Goal: Information Seeking & Learning: Learn about a topic

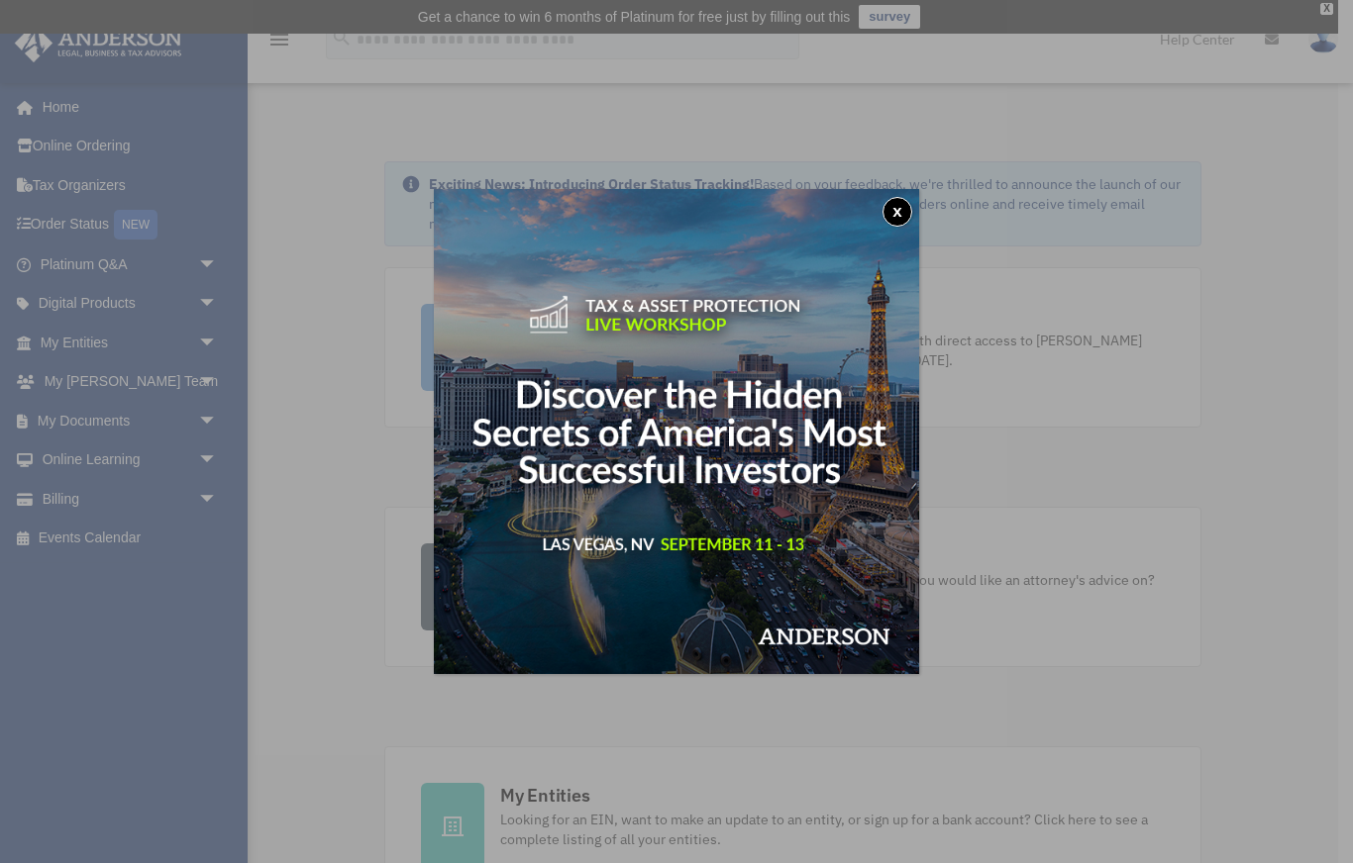
click at [899, 214] on button "x" at bounding box center [897, 212] width 30 height 30
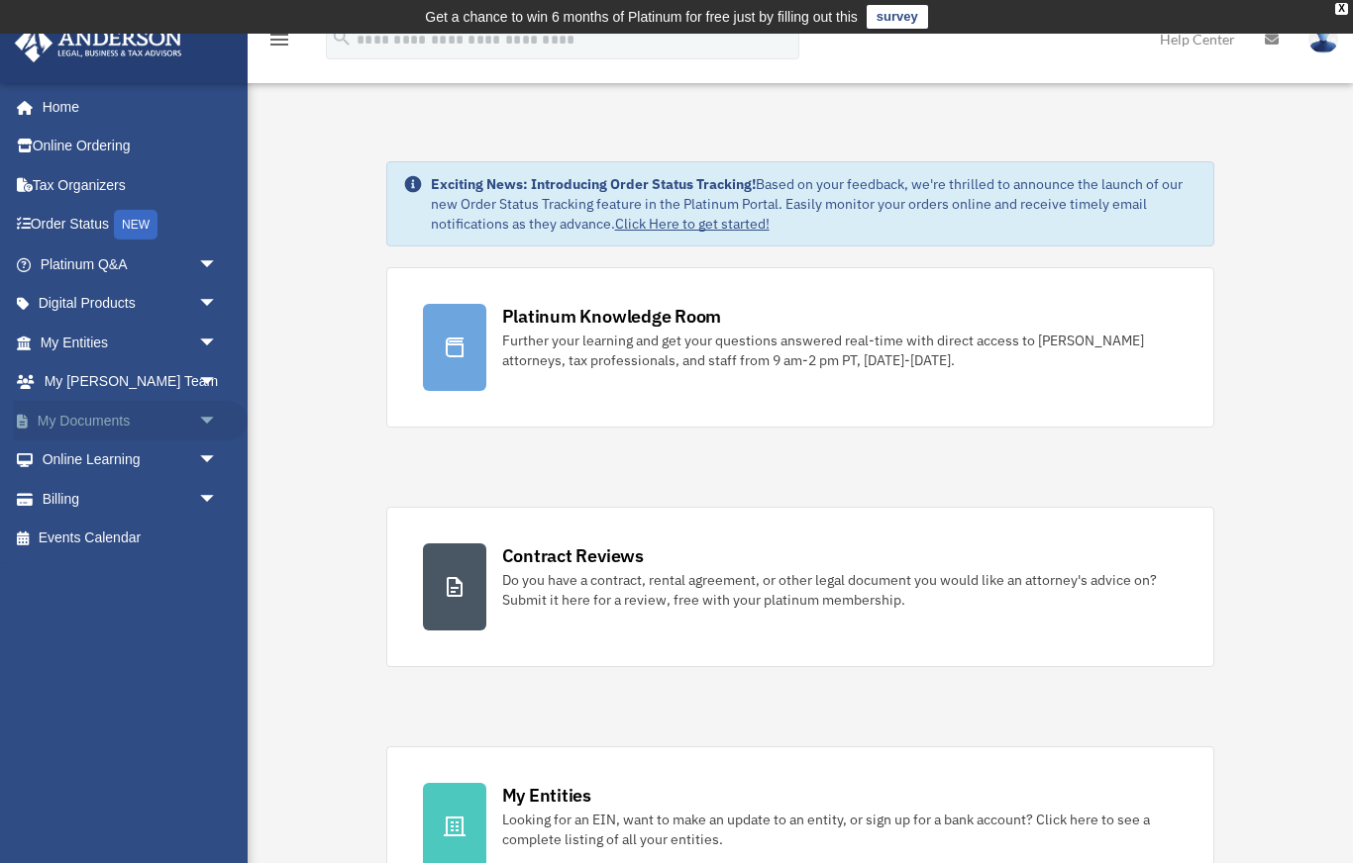
click at [111, 428] on link "My Documents arrow_drop_down" at bounding box center [131, 421] width 234 height 40
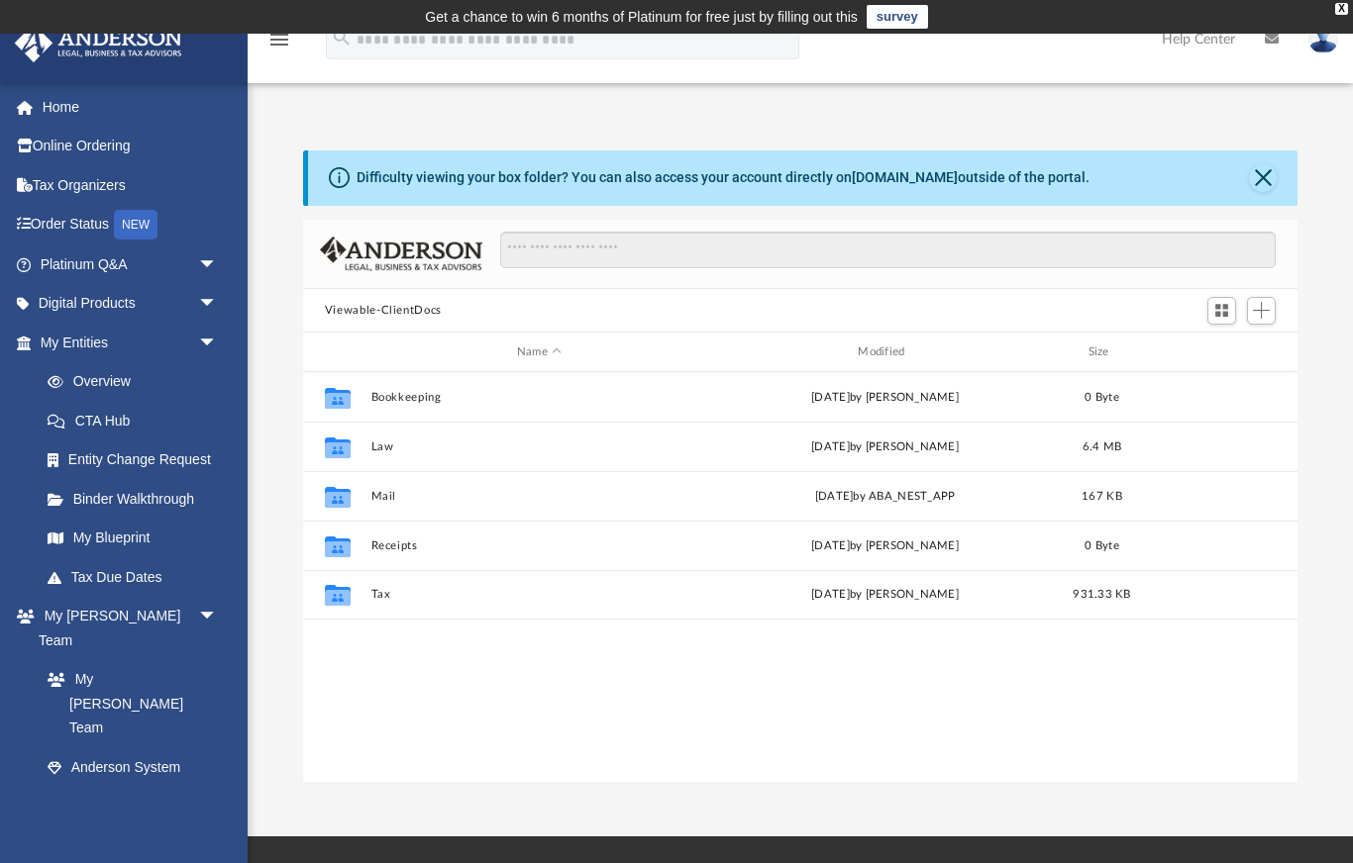
scroll to position [1, 1]
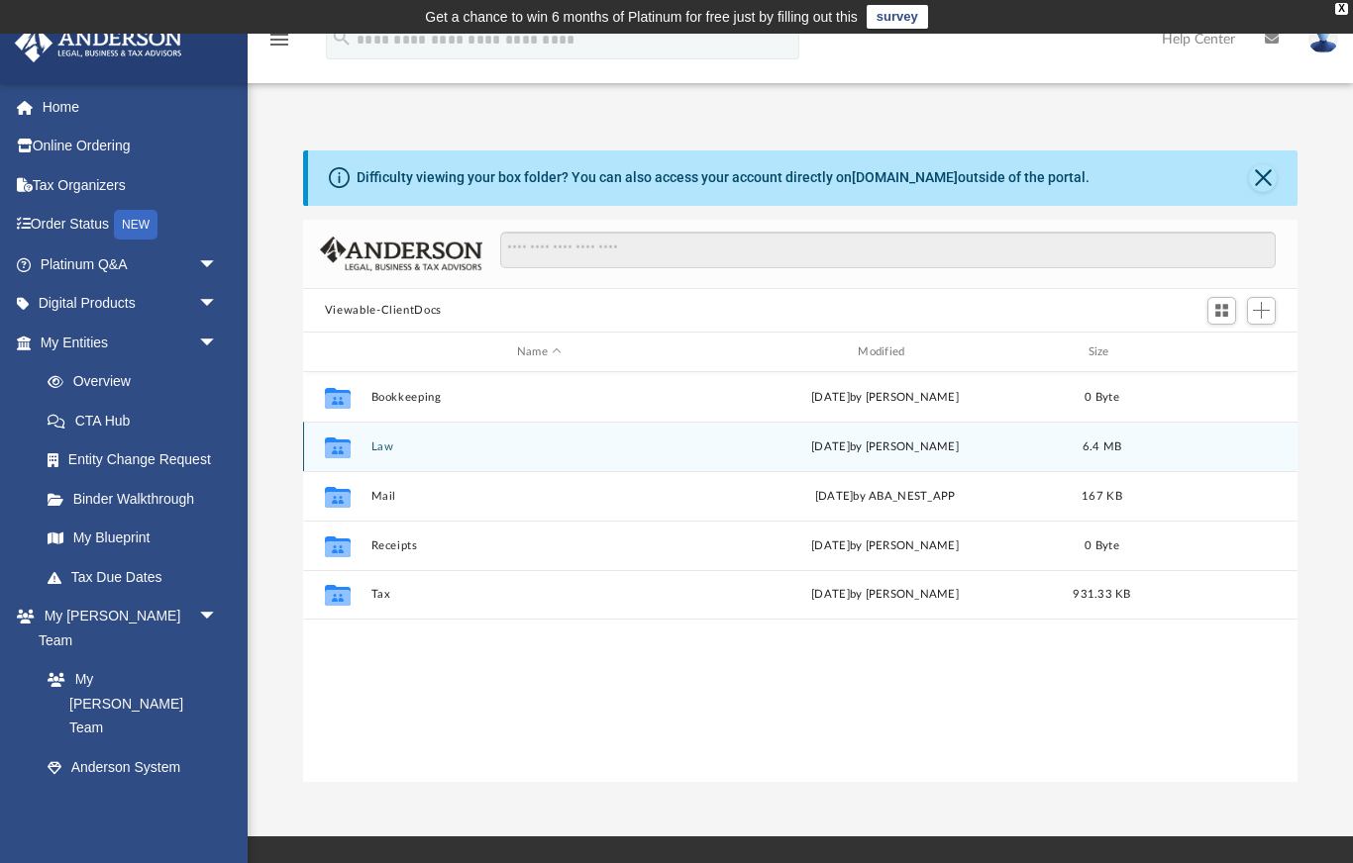
click at [394, 447] on button "Law" at bounding box center [538, 447] width 337 height 13
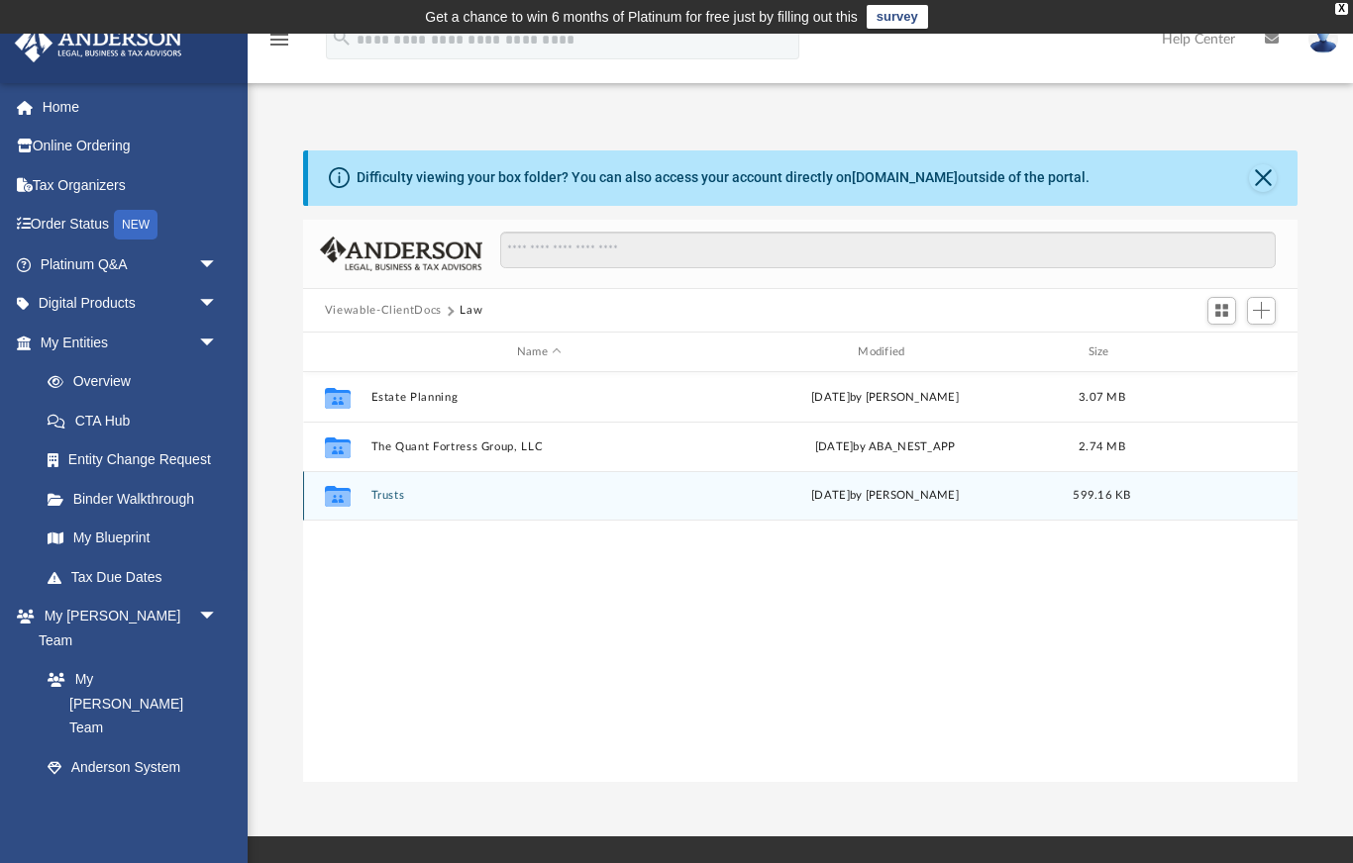
click at [391, 496] on button "Trusts" at bounding box center [538, 496] width 337 height 13
click at [422, 504] on div "Collaborated Folder Personal Property Trusts Tue Aug 26 2025 by Ashley Sevy 599…" at bounding box center [800, 496] width 994 height 50
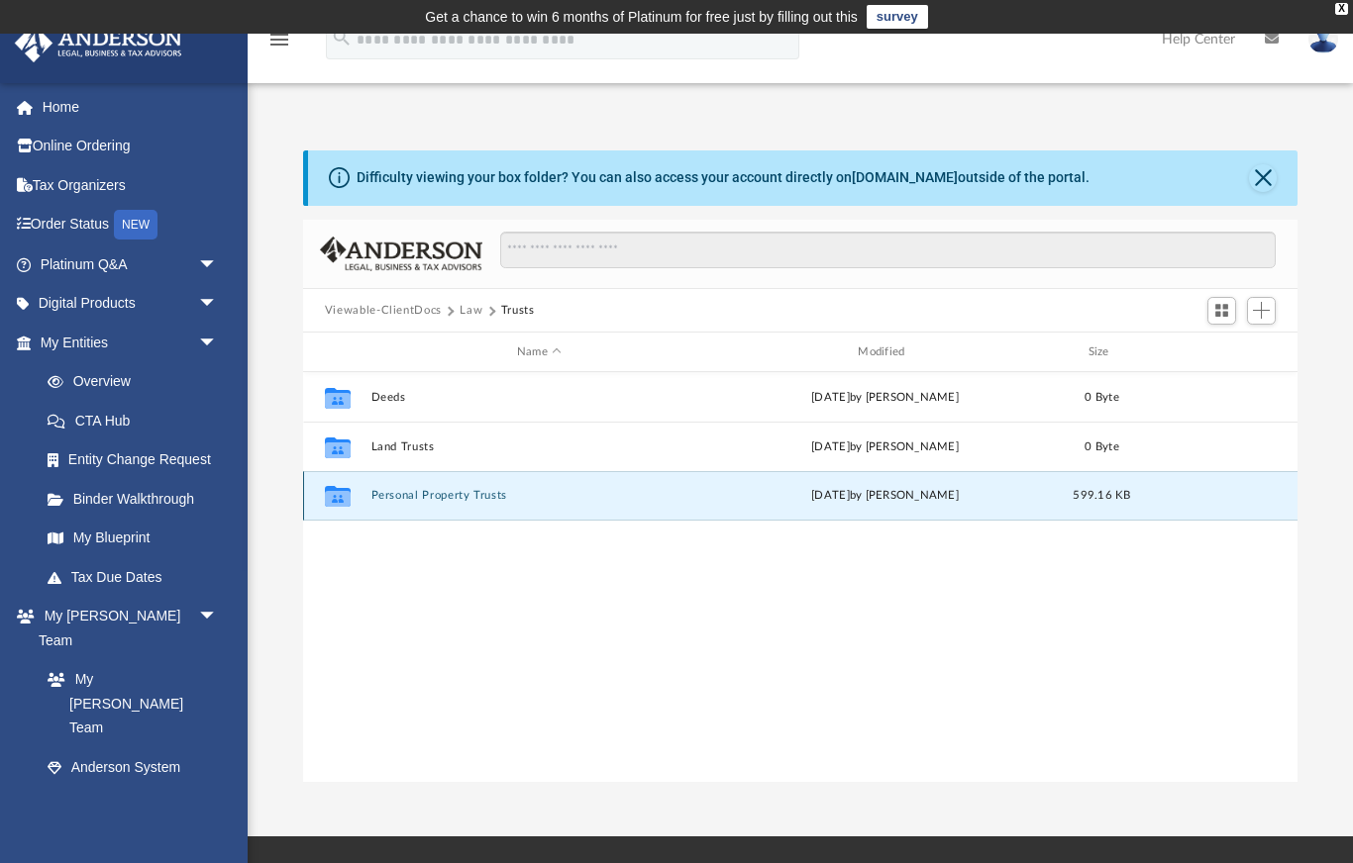
click at [423, 500] on button "Personal Property Trusts" at bounding box center [538, 496] width 337 height 13
click at [423, 499] on button "Personal Property Trusts" at bounding box center [538, 496] width 337 height 13
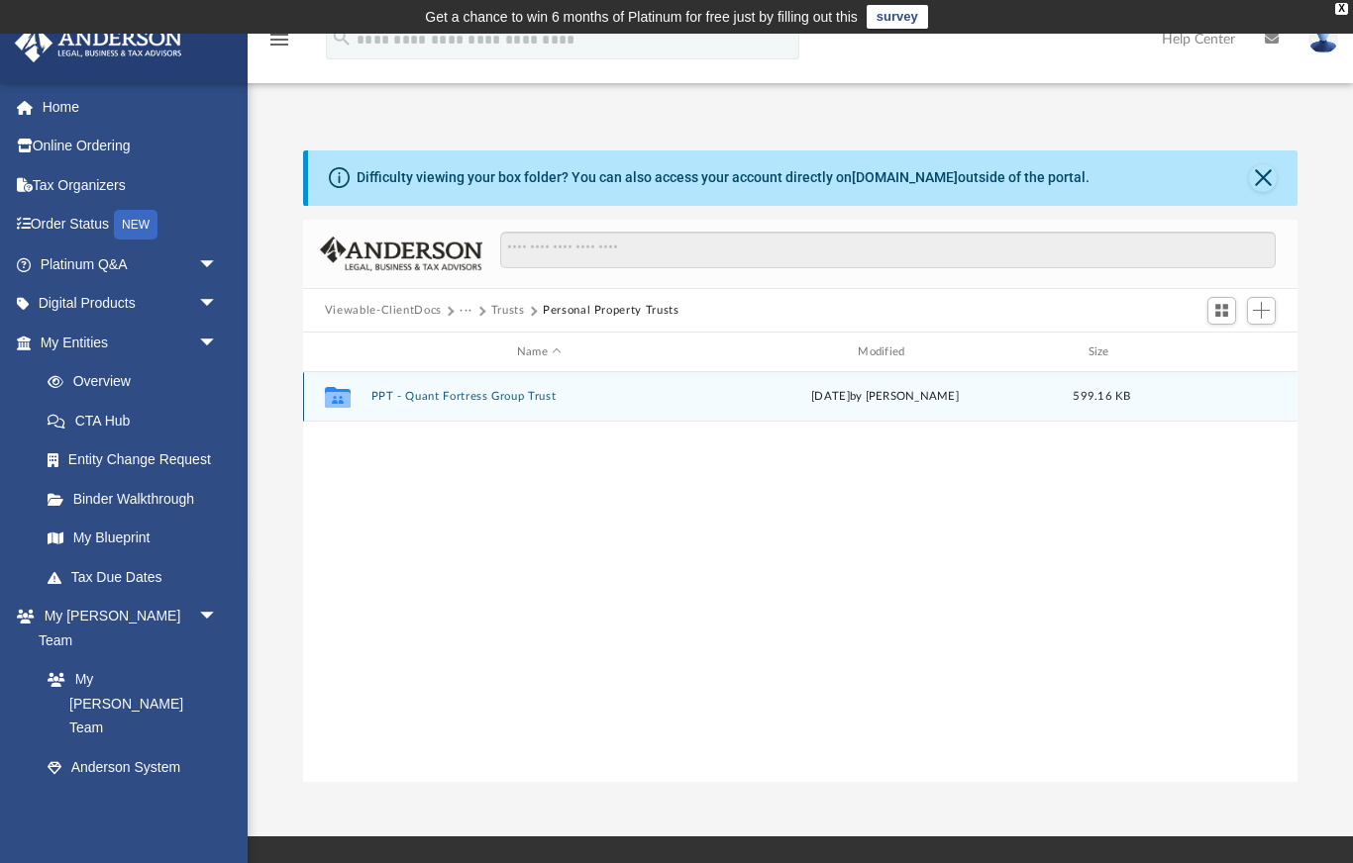
click at [433, 402] on button "PPT - Quant Fortress Group Trust" at bounding box center [538, 397] width 337 height 13
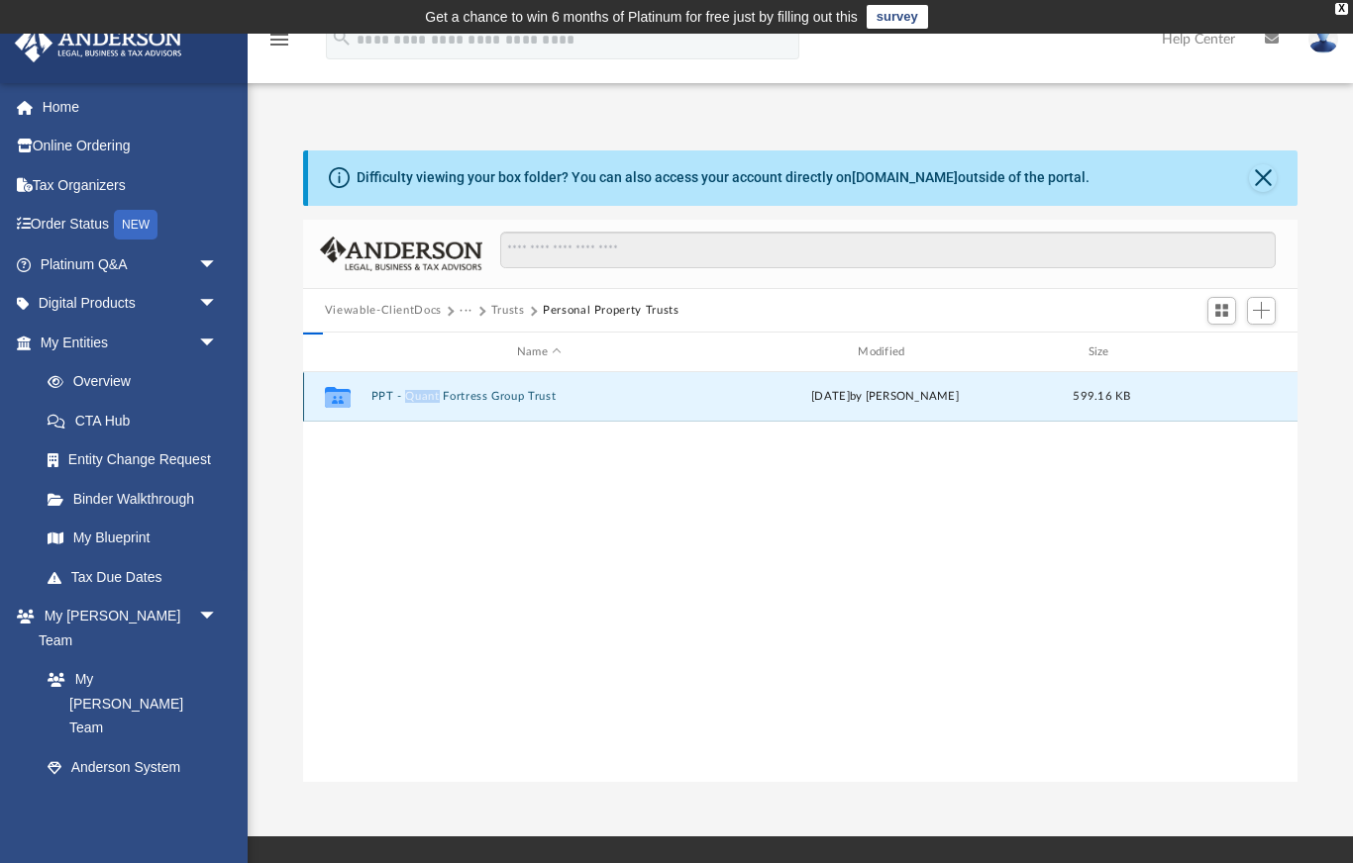
click at [433, 402] on button "PPT - Quant Fortress Group Trust" at bounding box center [538, 397] width 337 height 13
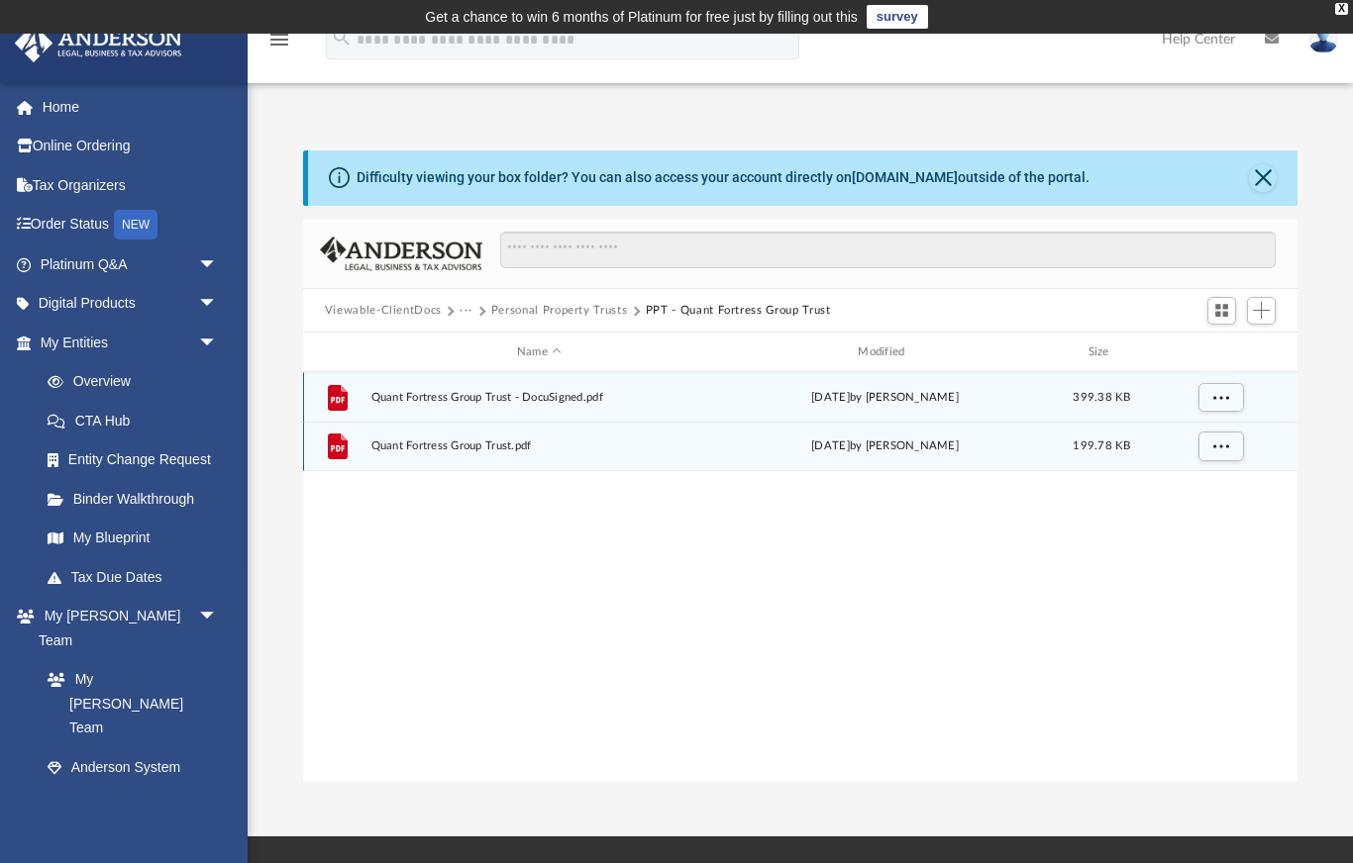
click at [467, 457] on div "File Quant Fortress Group Trust.pdf Tue Aug 26 2025 by Ashley Sevy 199.78 KB" at bounding box center [800, 447] width 994 height 50
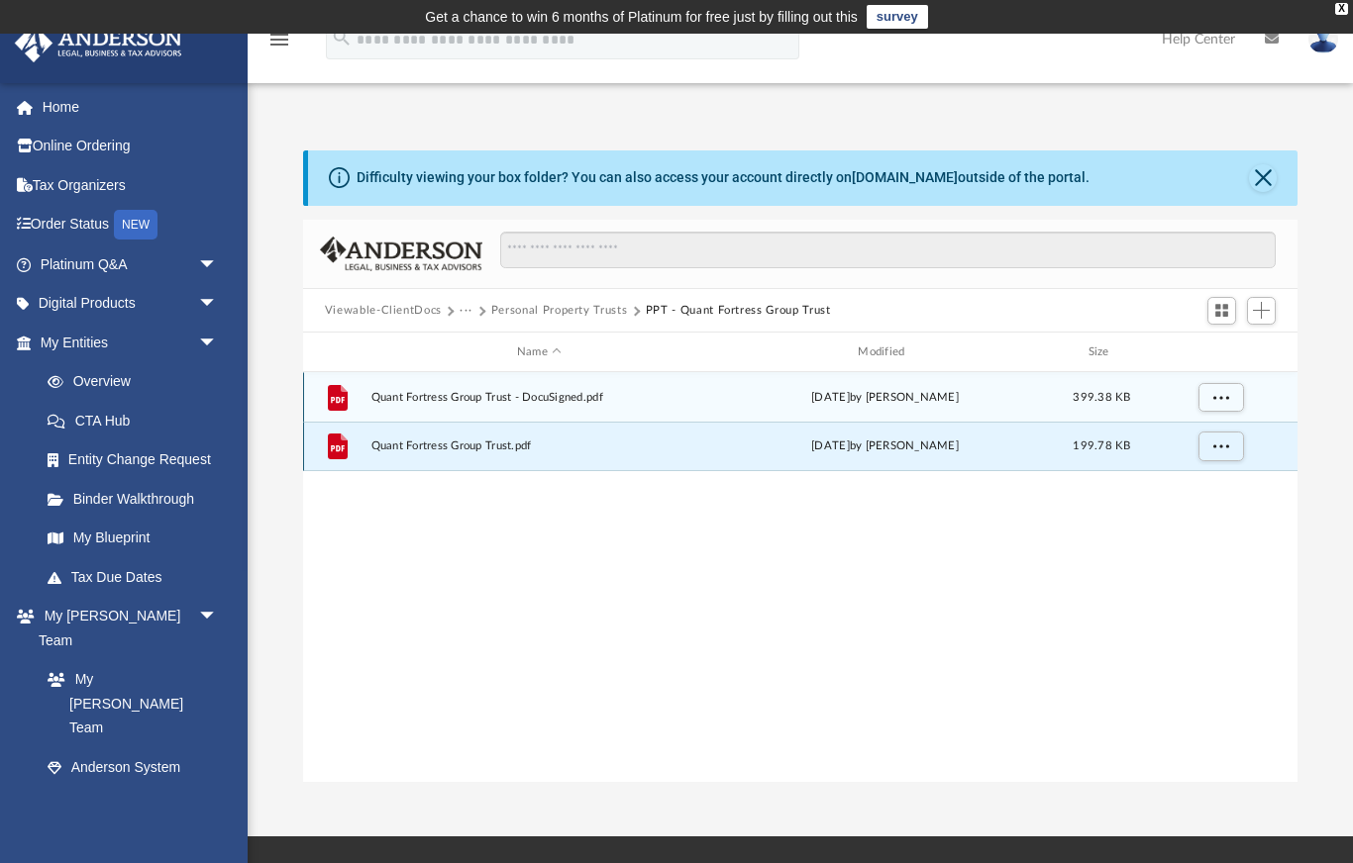
click at [469, 448] on span "Quant Fortress Group Trust.pdf" at bounding box center [538, 447] width 337 height 13
click at [469, 446] on span "Quant Fortress Group Trust.pdf" at bounding box center [538, 447] width 337 height 13
click at [1231, 450] on button "More options" at bounding box center [1220, 447] width 46 height 30
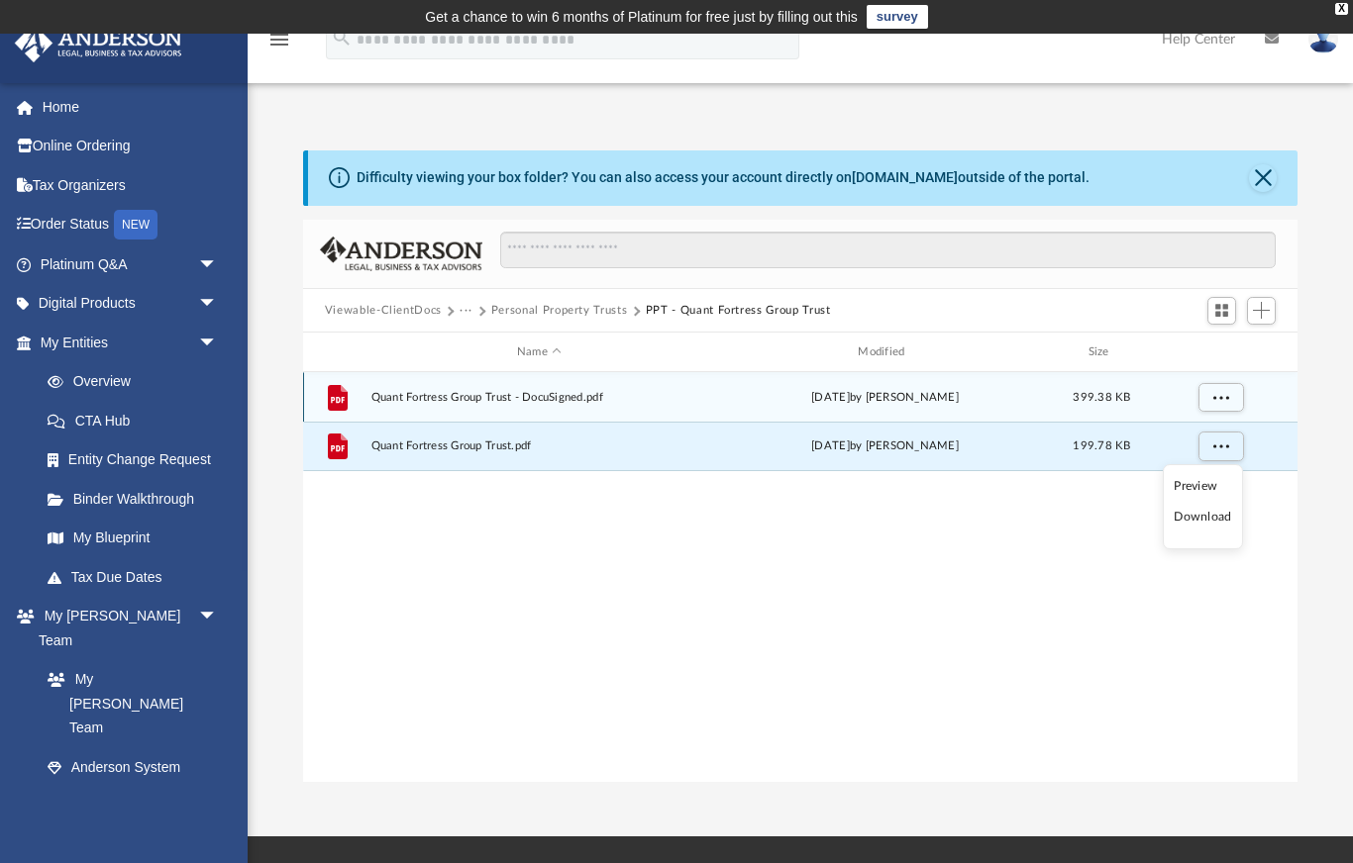
click at [1204, 482] on li "Preview" at bounding box center [1201, 486] width 57 height 21
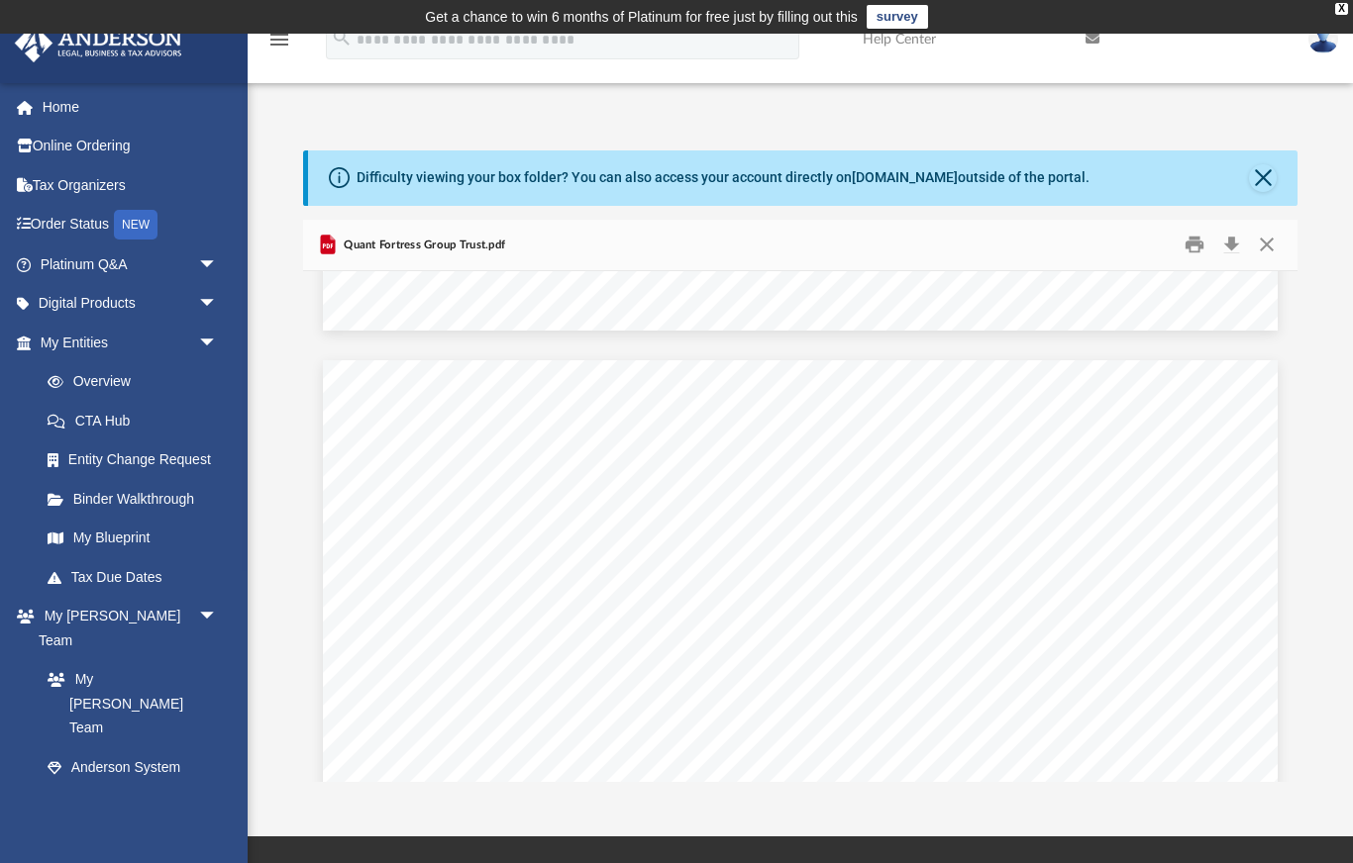
scroll to position [17625, 0]
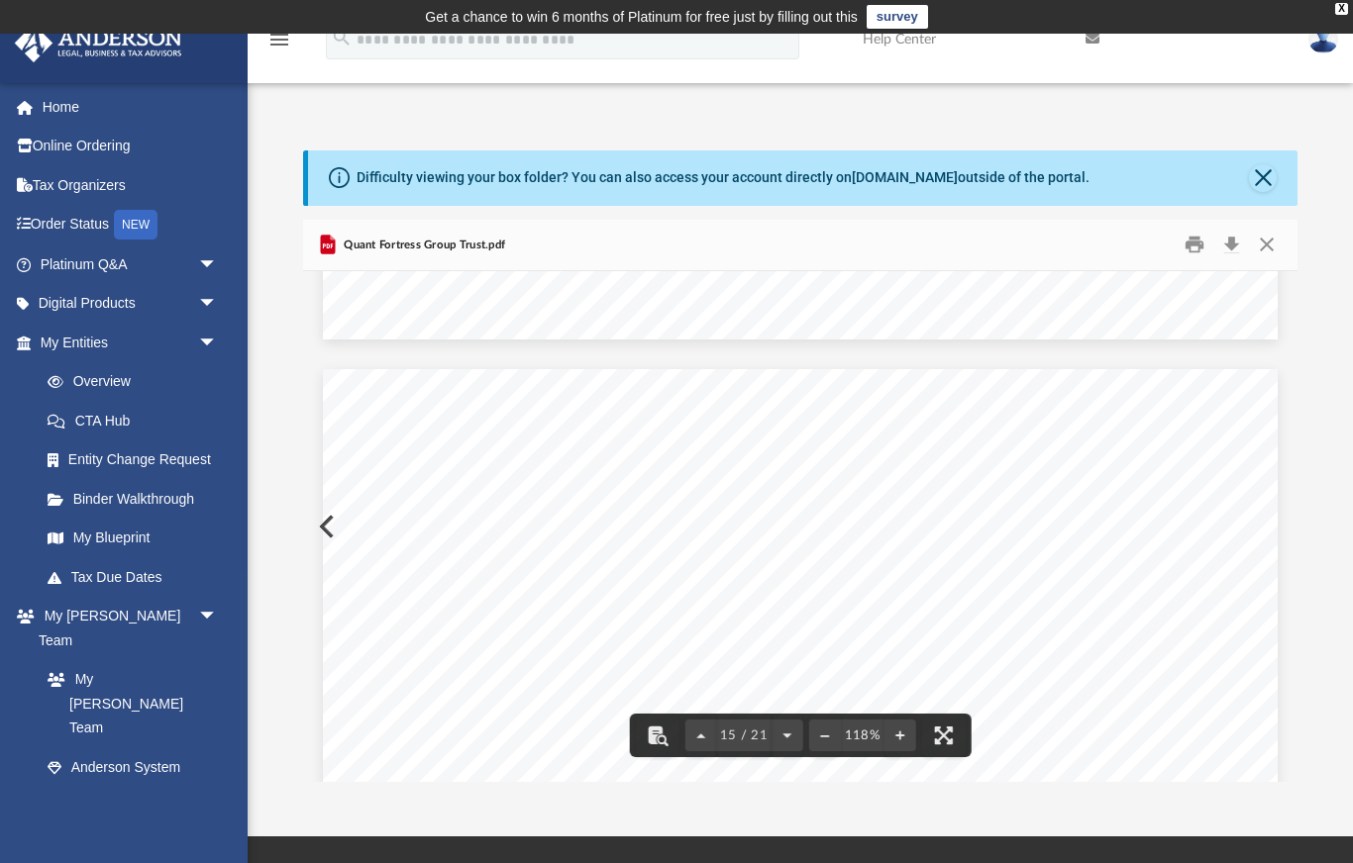
click at [1263, 174] on button "Close" at bounding box center [1263, 178] width 28 height 28
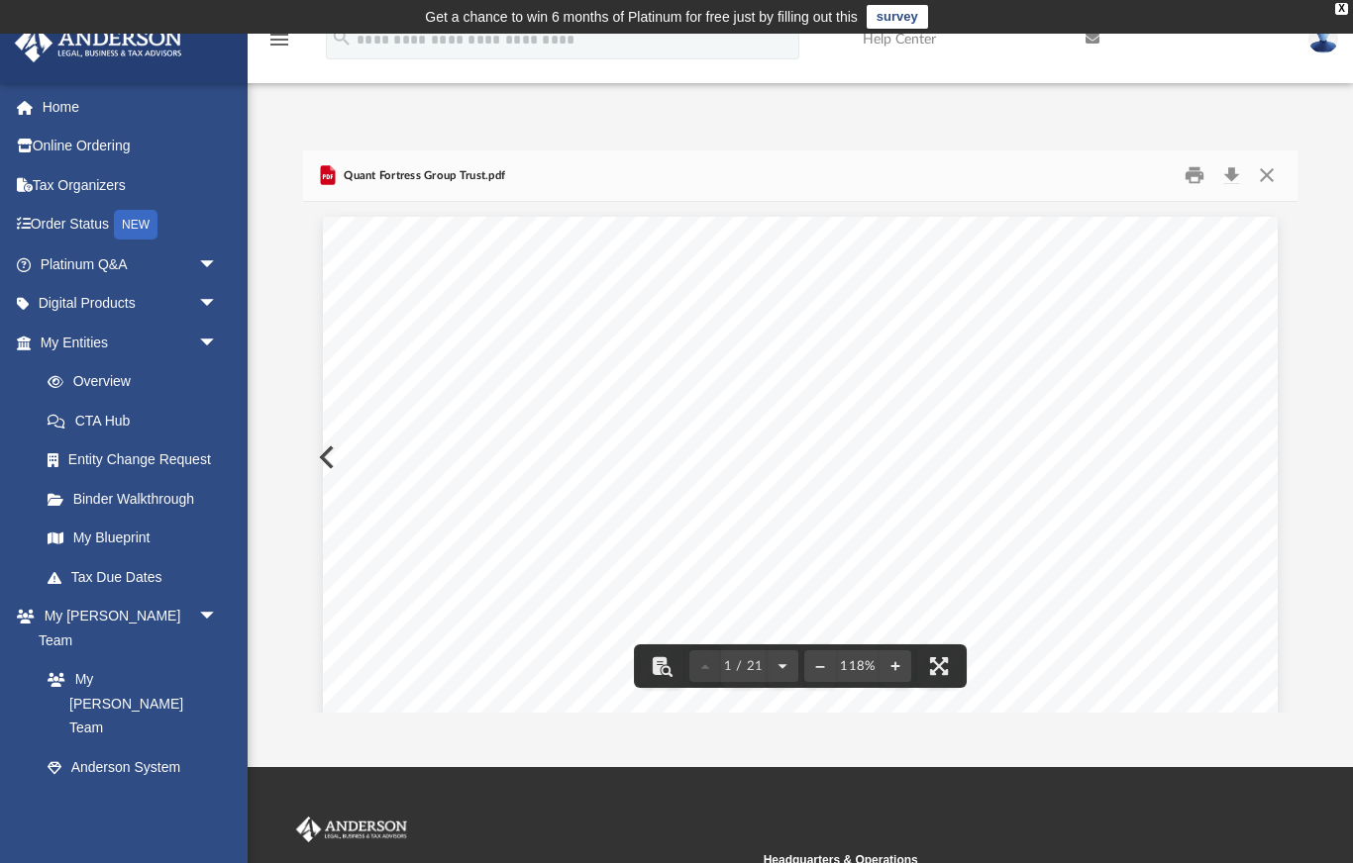
scroll to position [0, 0]
click at [1264, 178] on button "Close" at bounding box center [1267, 175] width 36 height 31
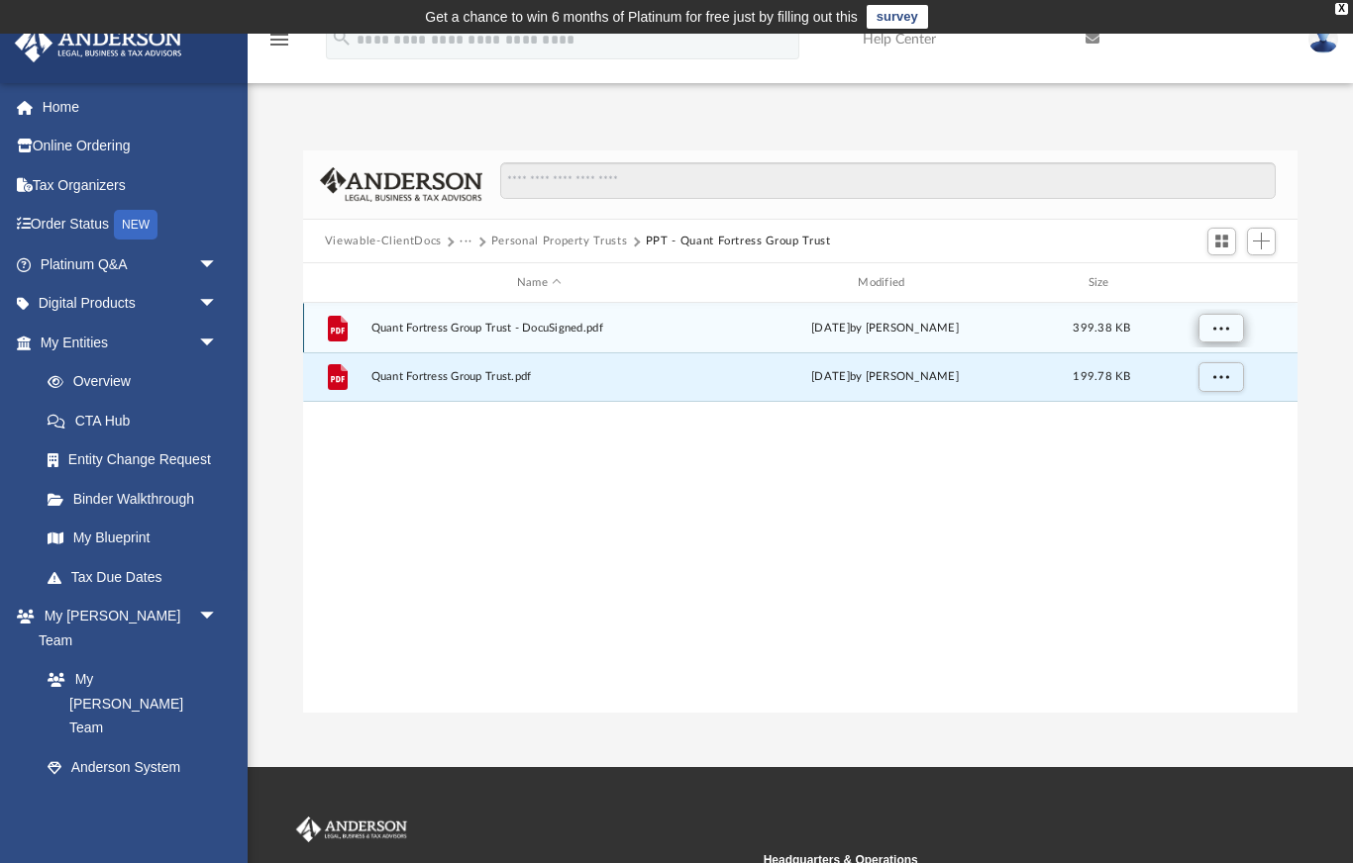
click at [1220, 336] on button "More options" at bounding box center [1220, 329] width 46 height 30
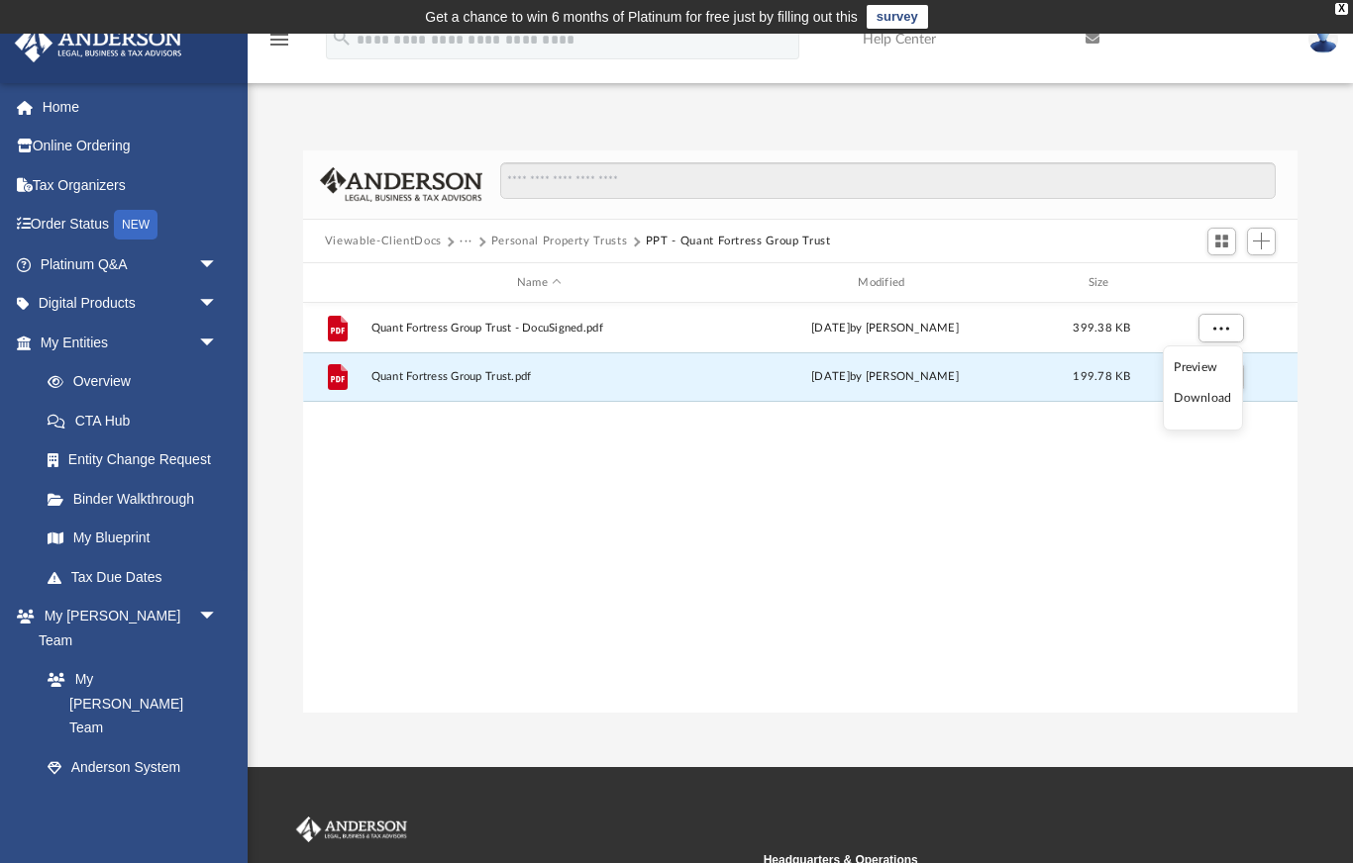
click at [1210, 369] on li "Preview" at bounding box center [1201, 367] width 57 height 21
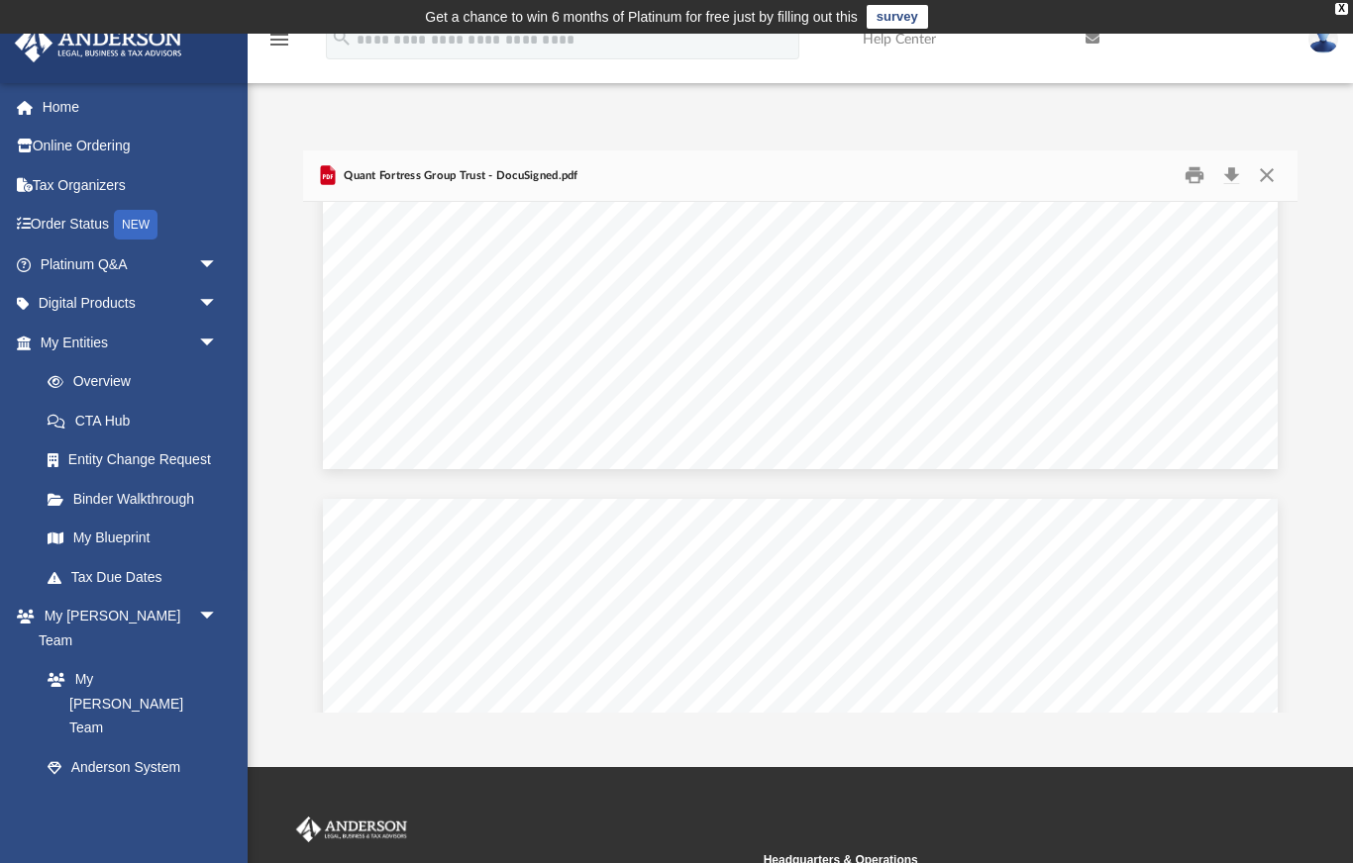
scroll to position [10809, 0]
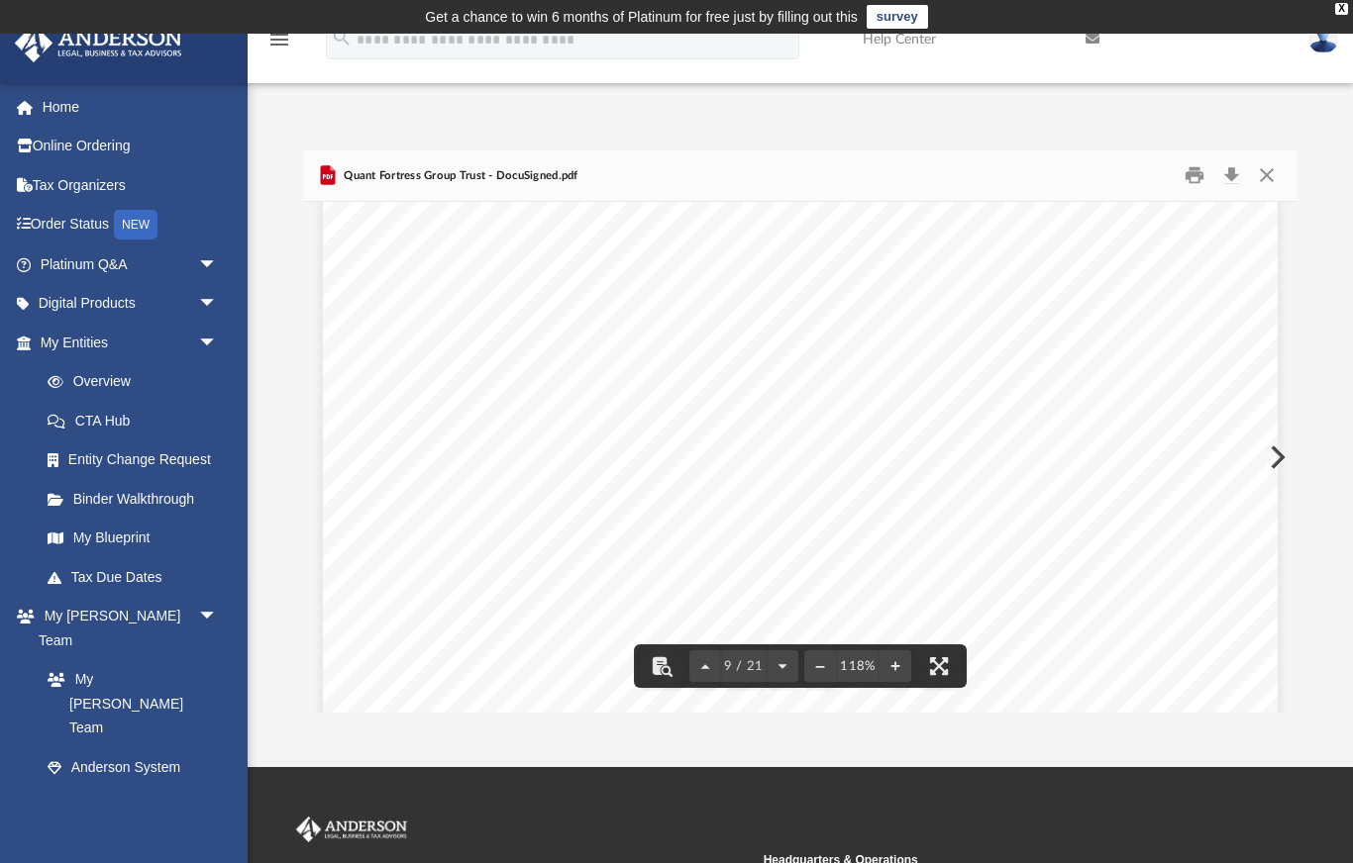
click at [1270, 179] on button "Close" at bounding box center [1267, 175] width 36 height 31
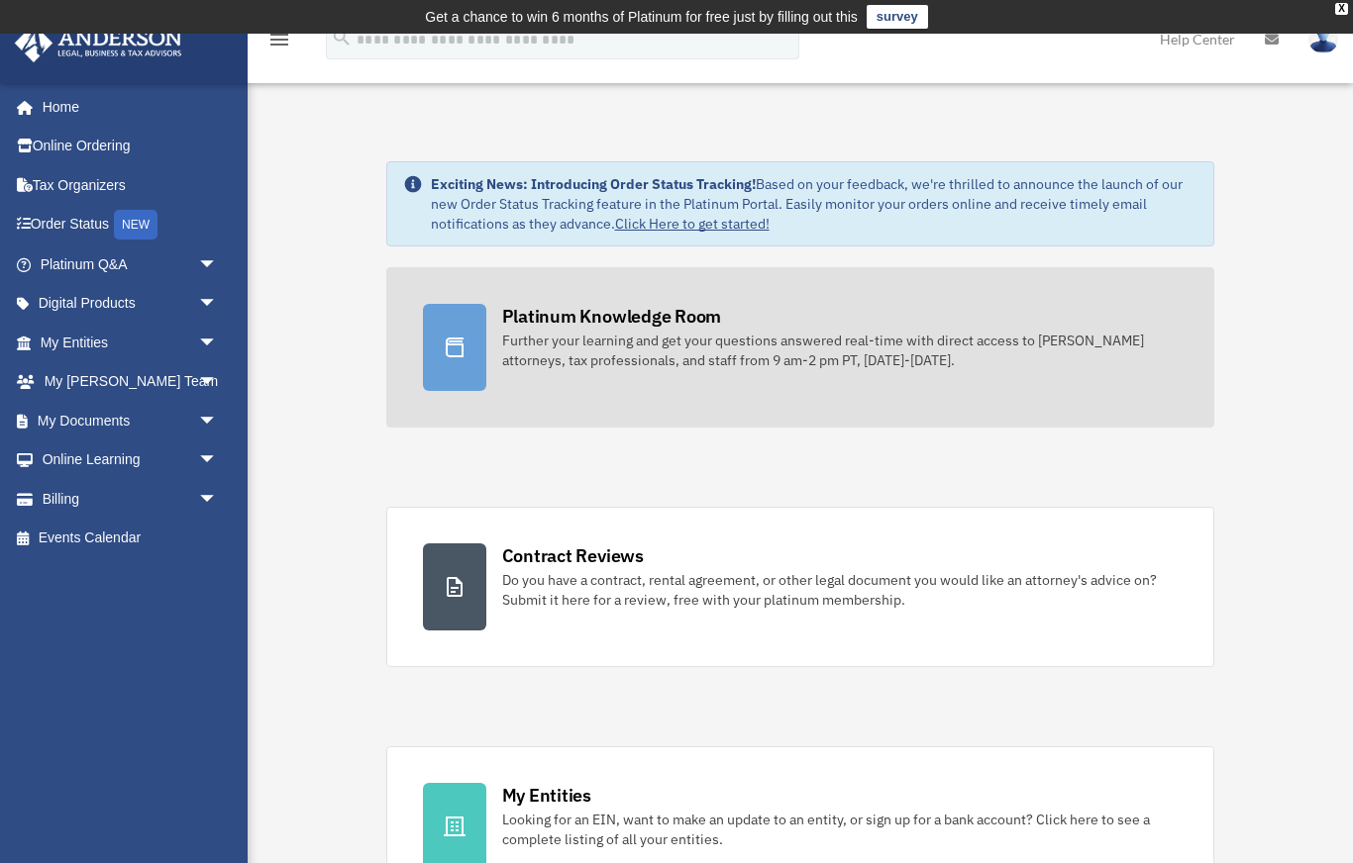
click at [546, 316] on div "Platinum Knowledge Room" at bounding box center [612, 316] width 220 height 25
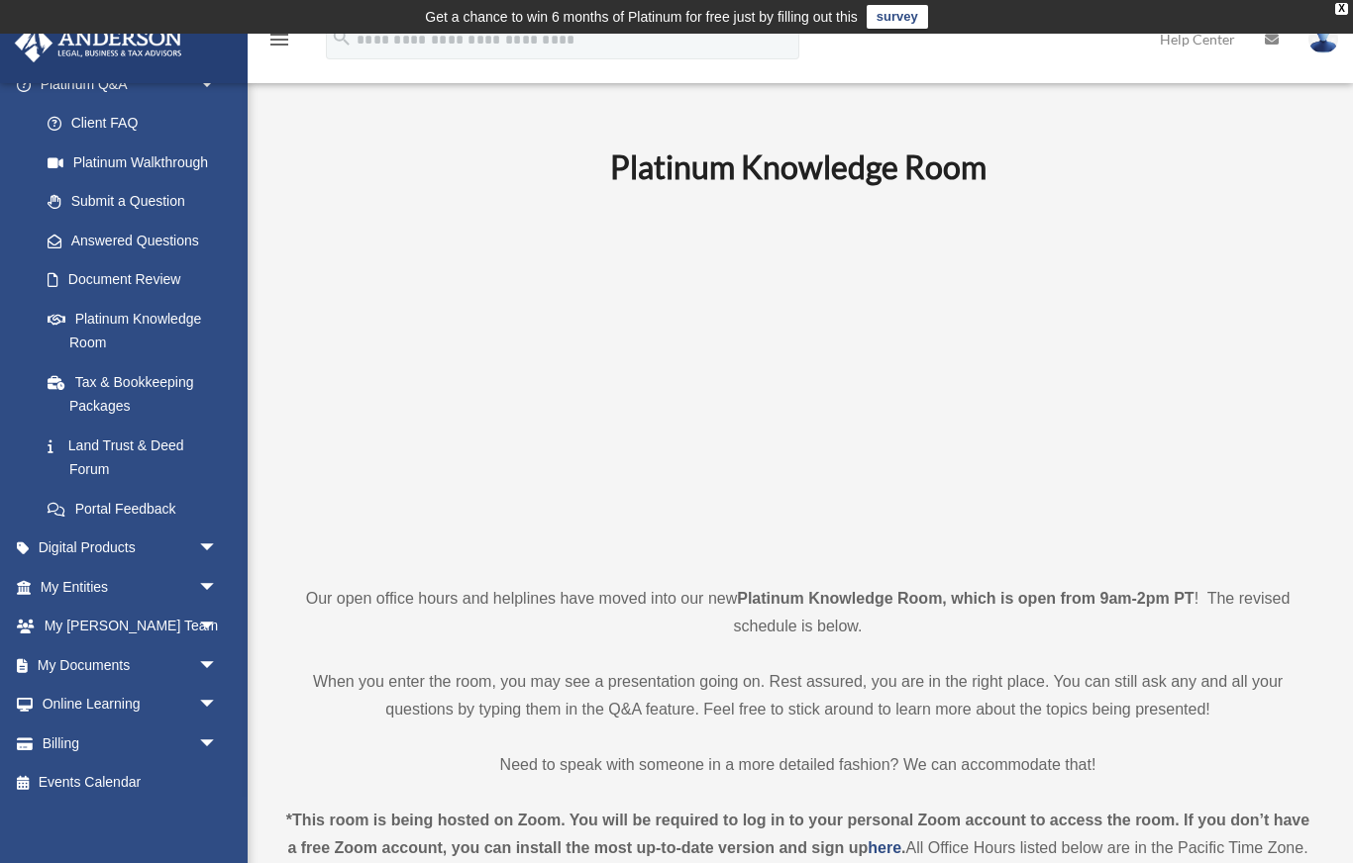
scroll to position [178, 0]
click at [59, 657] on link "My Documents arrow_drop_down" at bounding box center [131, 668] width 234 height 40
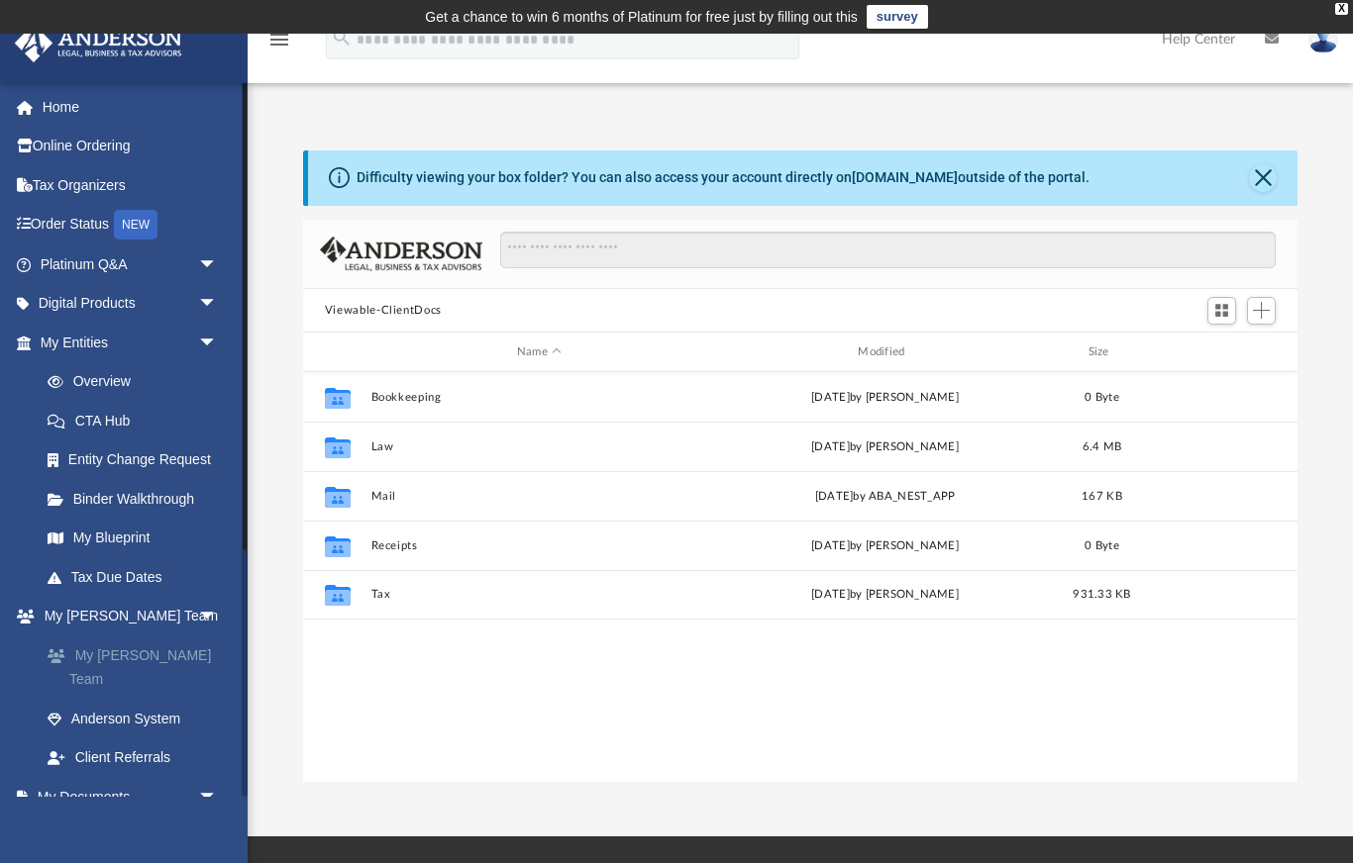
scroll to position [451, 995]
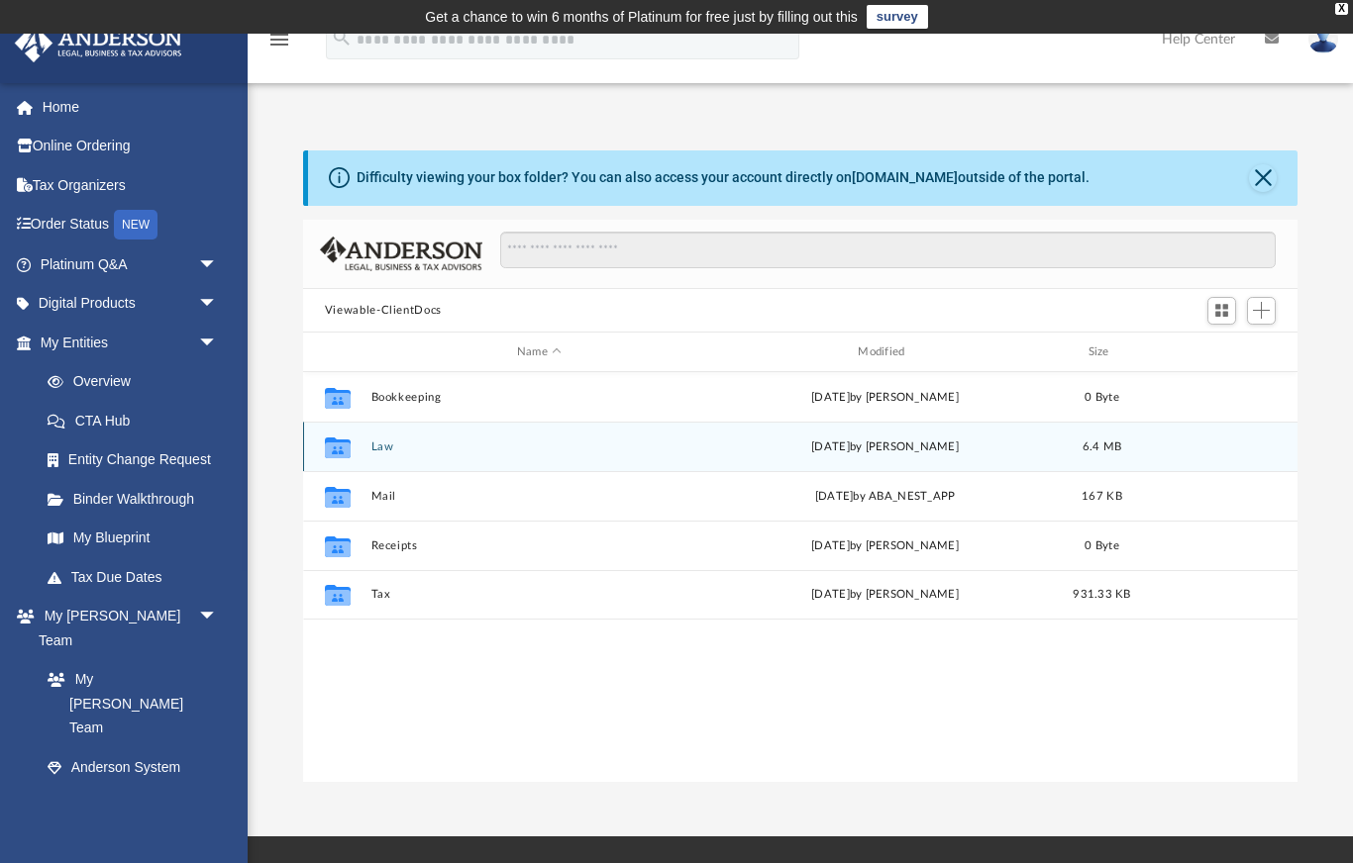
click at [376, 443] on button "Law" at bounding box center [538, 447] width 337 height 13
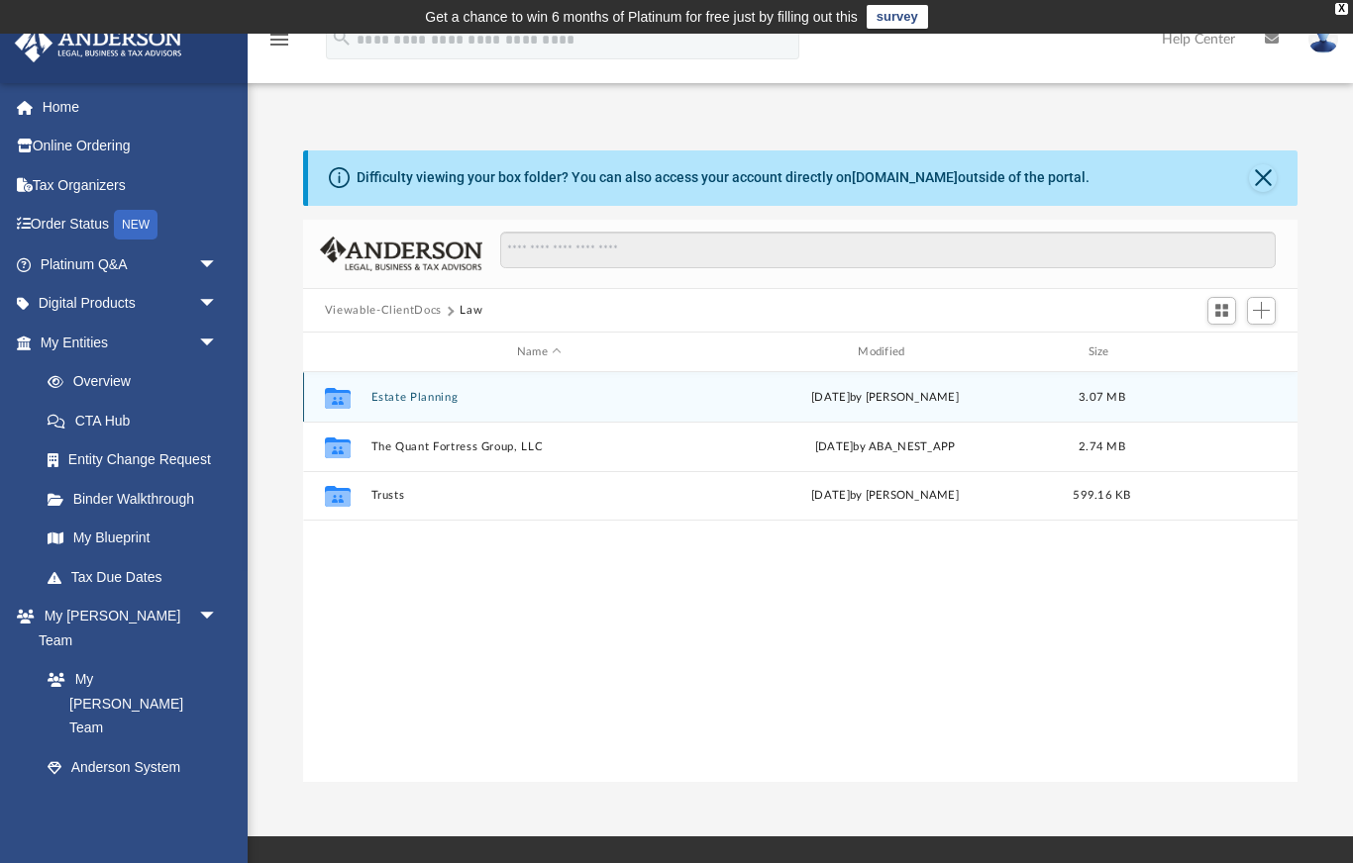
click at [345, 401] on icon "grid" at bounding box center [338, 401] width 26 height 16
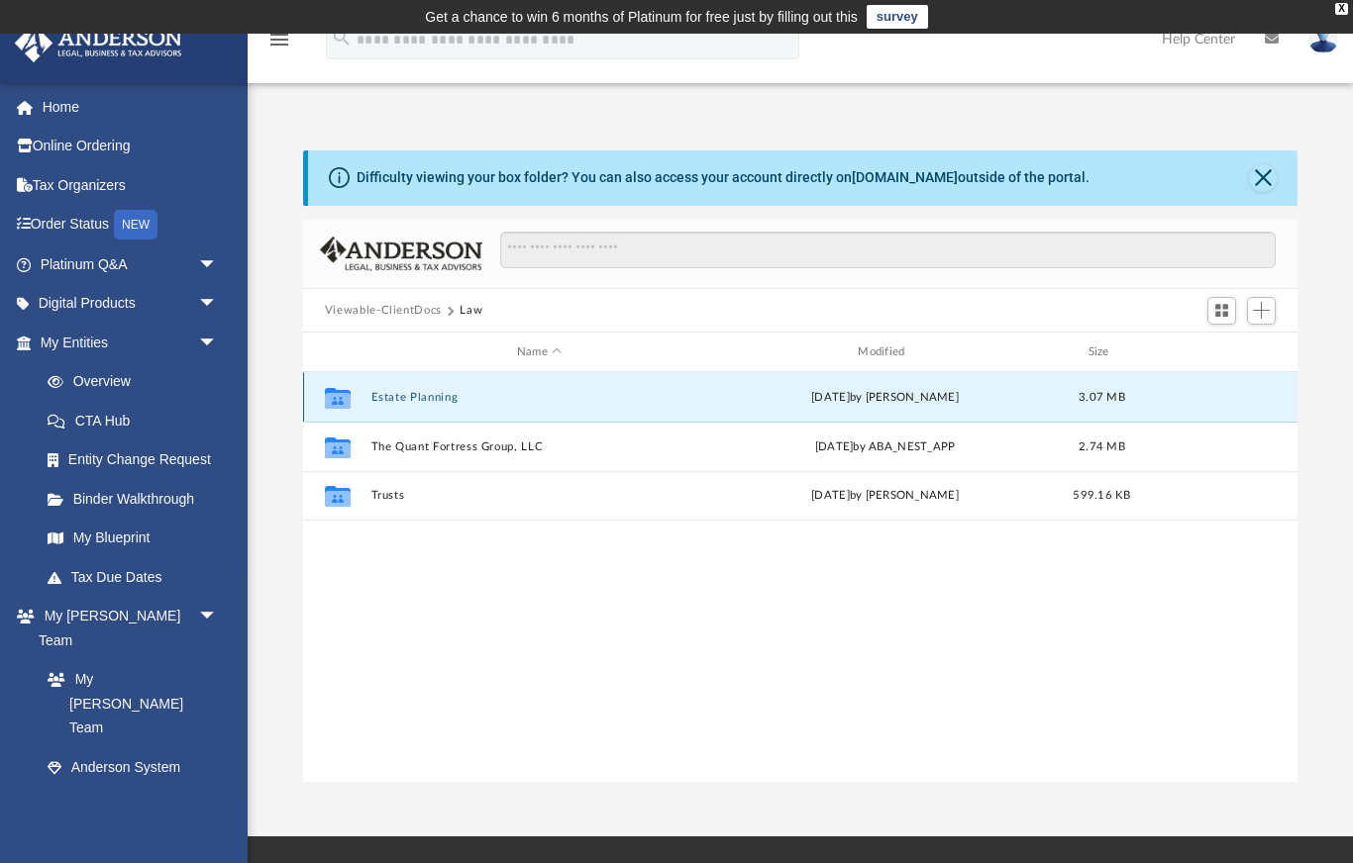
click at [376, 403] on button "Estate Planning" at bounding box center [538, 397] width 337 height 13
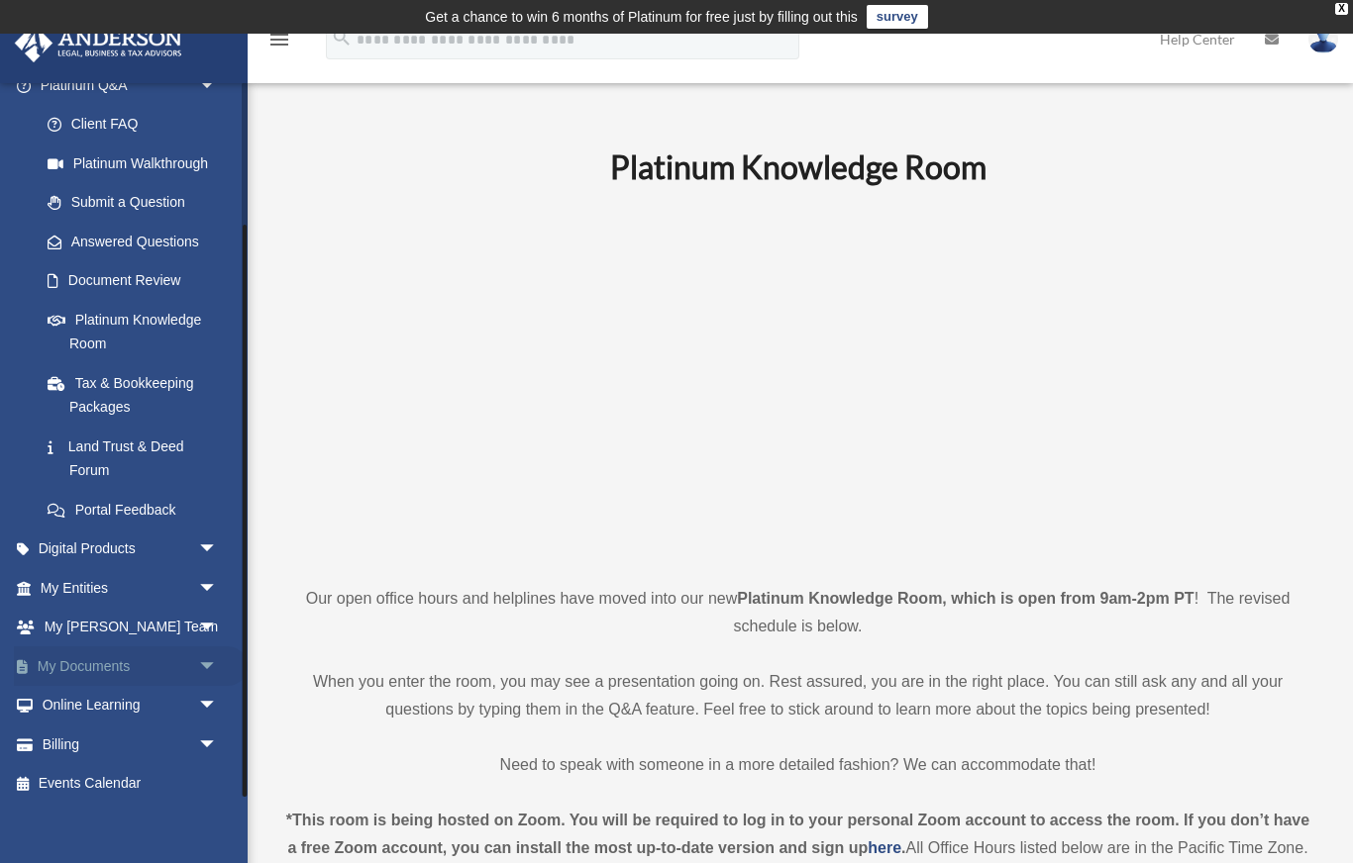
scroll to position [178, 0]
click at [131, 664] on link "My Documents arrow_drop_down" at bounding box center [131, 668] width 234 height 40
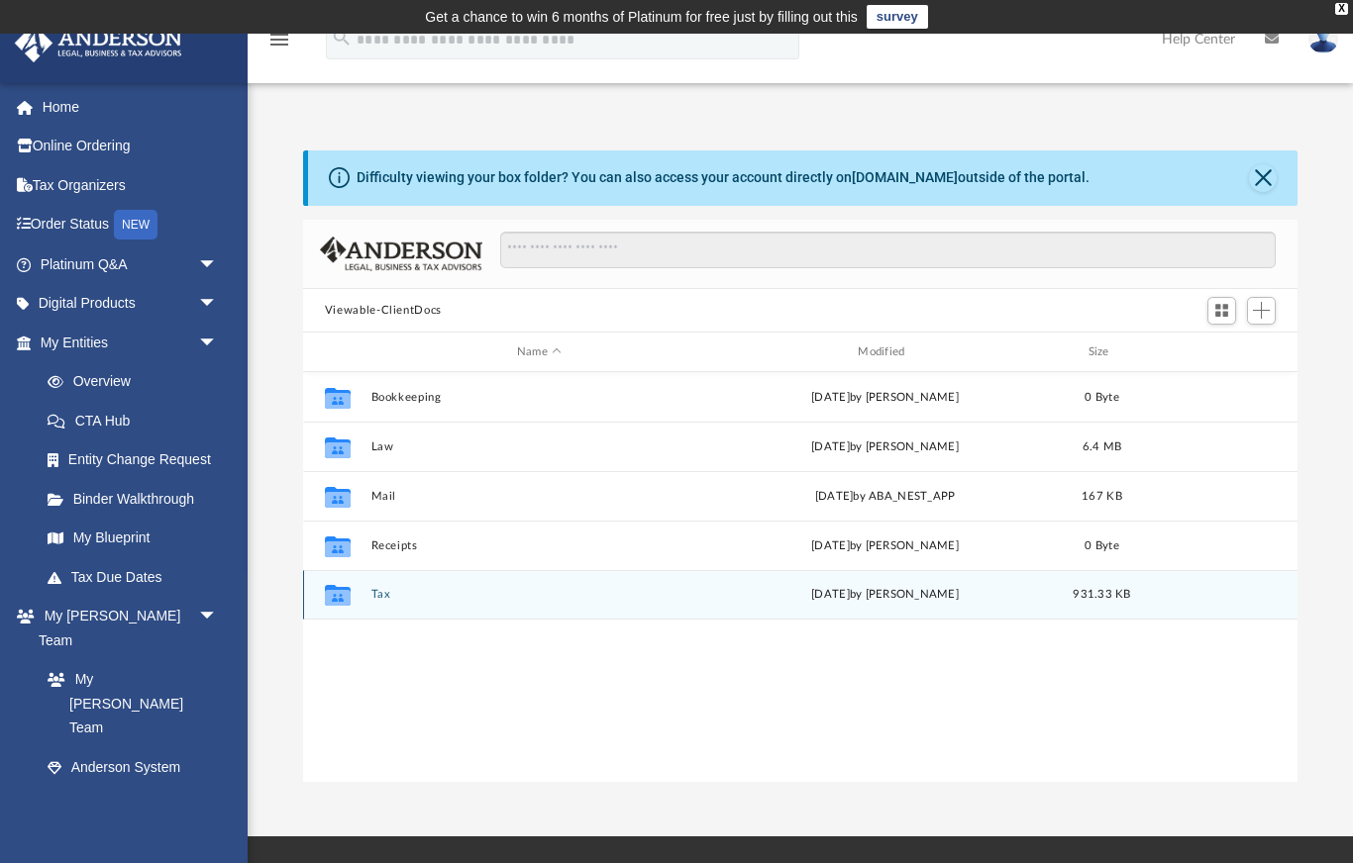
scroll to position [451, 995]
click at [337, 594] on icon "grid" at bounding box center [338, 598] width 26 height 16
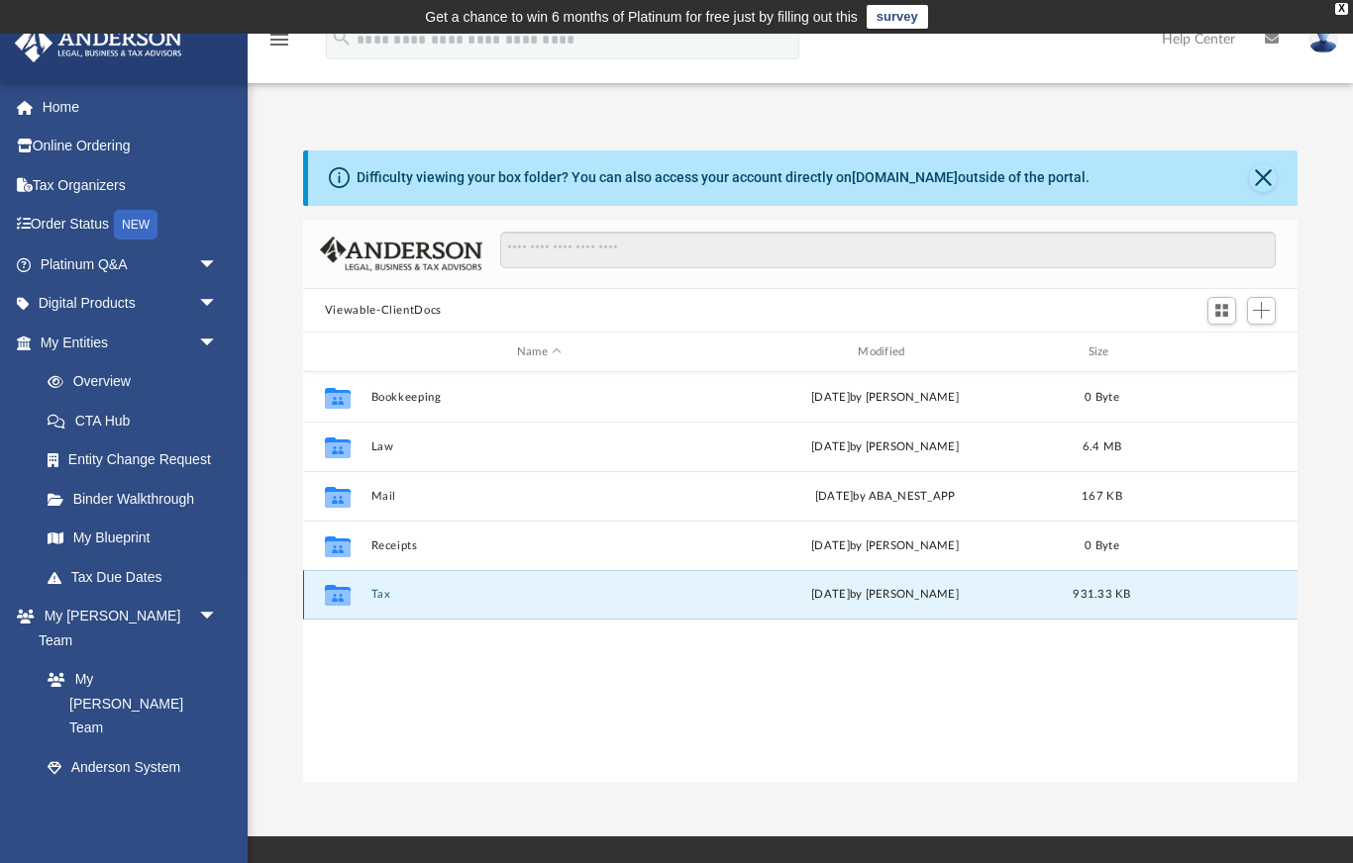
click at [340, 594] on icon "grid" at bounding box center [338, 598] width 26 height 16
click at [379, 600] on button "Tax" at bounding box center [538, 595] width 337 height 13
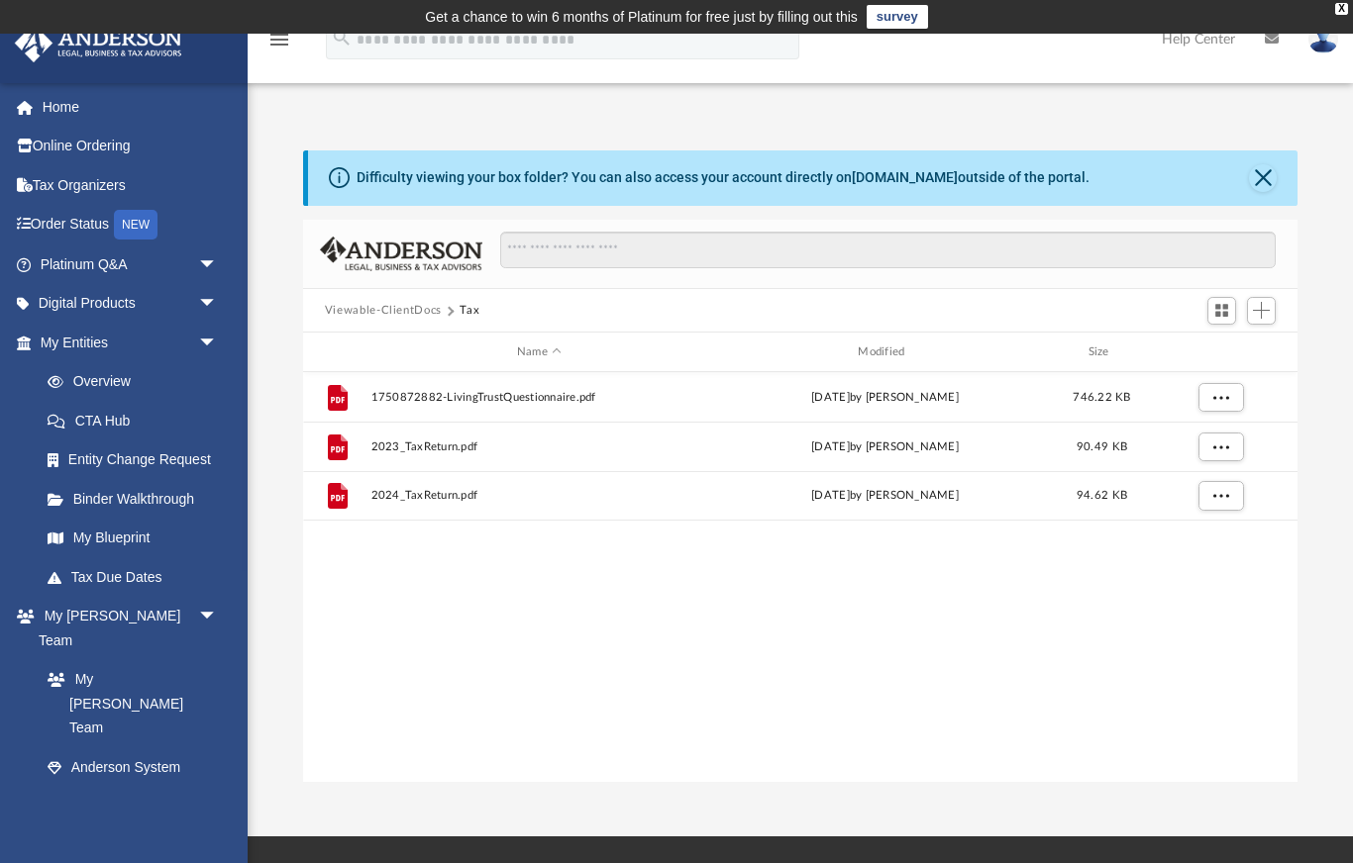
click at [420, 316] on button "Viewable-ClientDocs" at bounding box center [383, 311] width 117 height 18
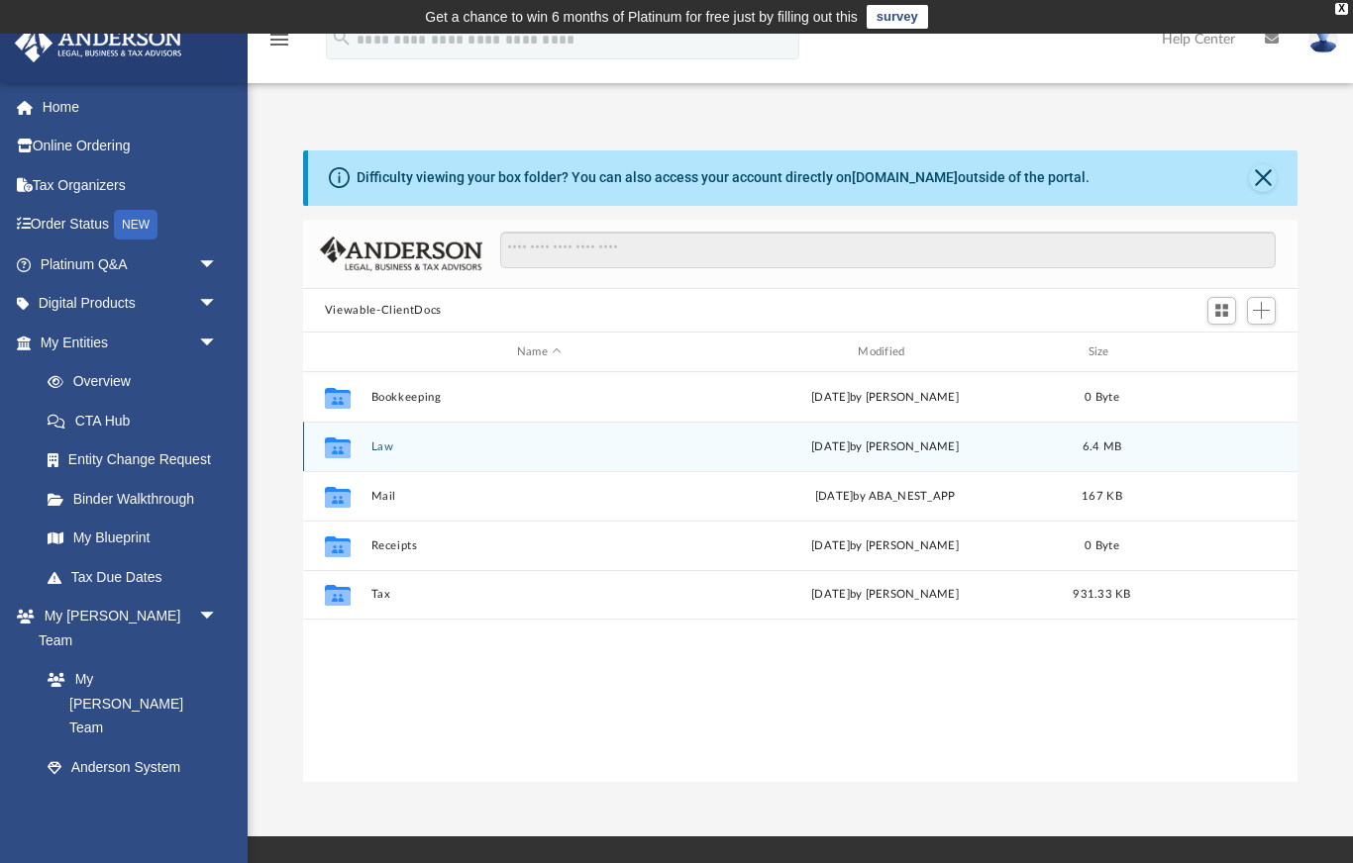
click at [375, 451] on button "Law" at bounding box center [538, 447] width 337 height 13
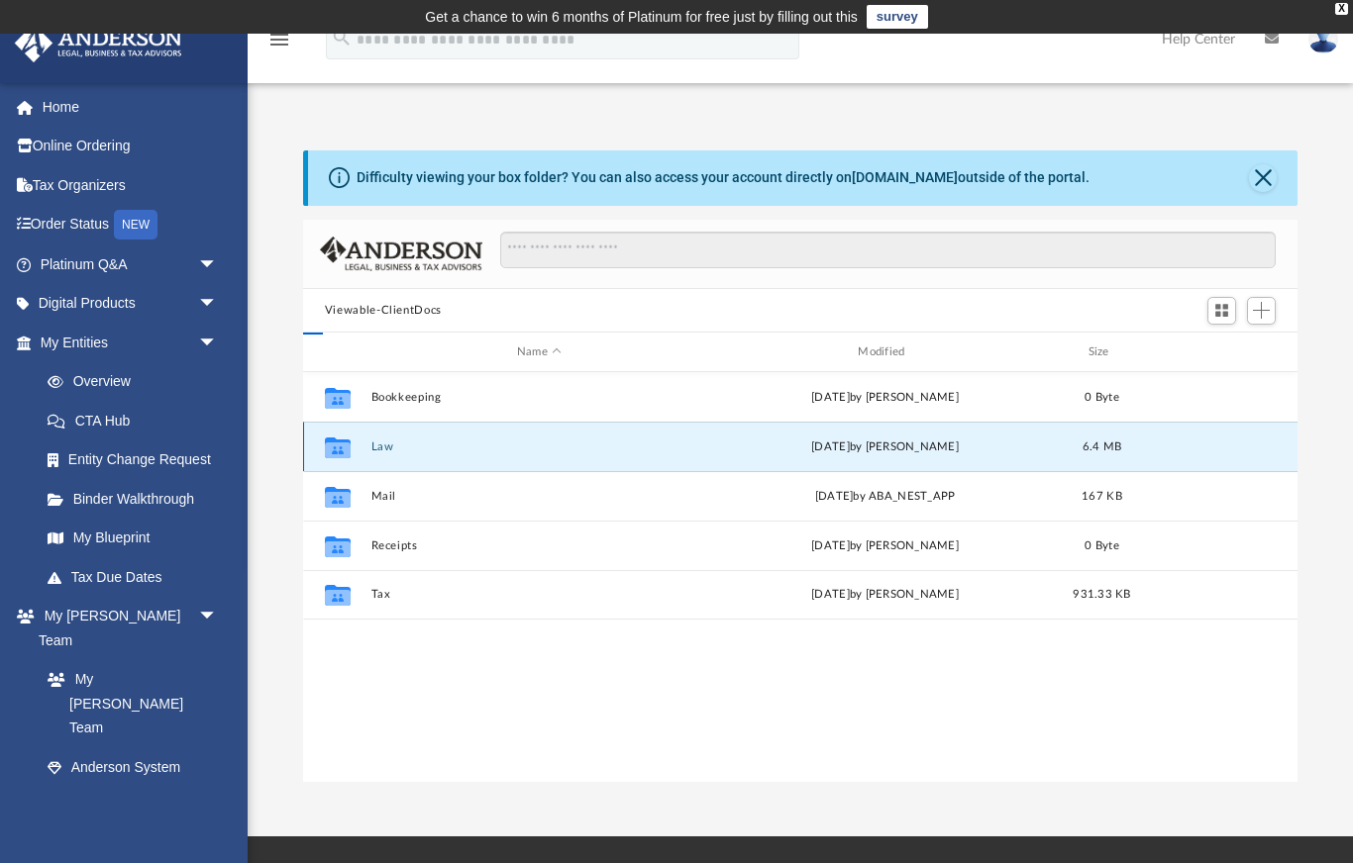
click at [375, 451] on button "Law" at bounding box center [538, 447] width 337 height 13
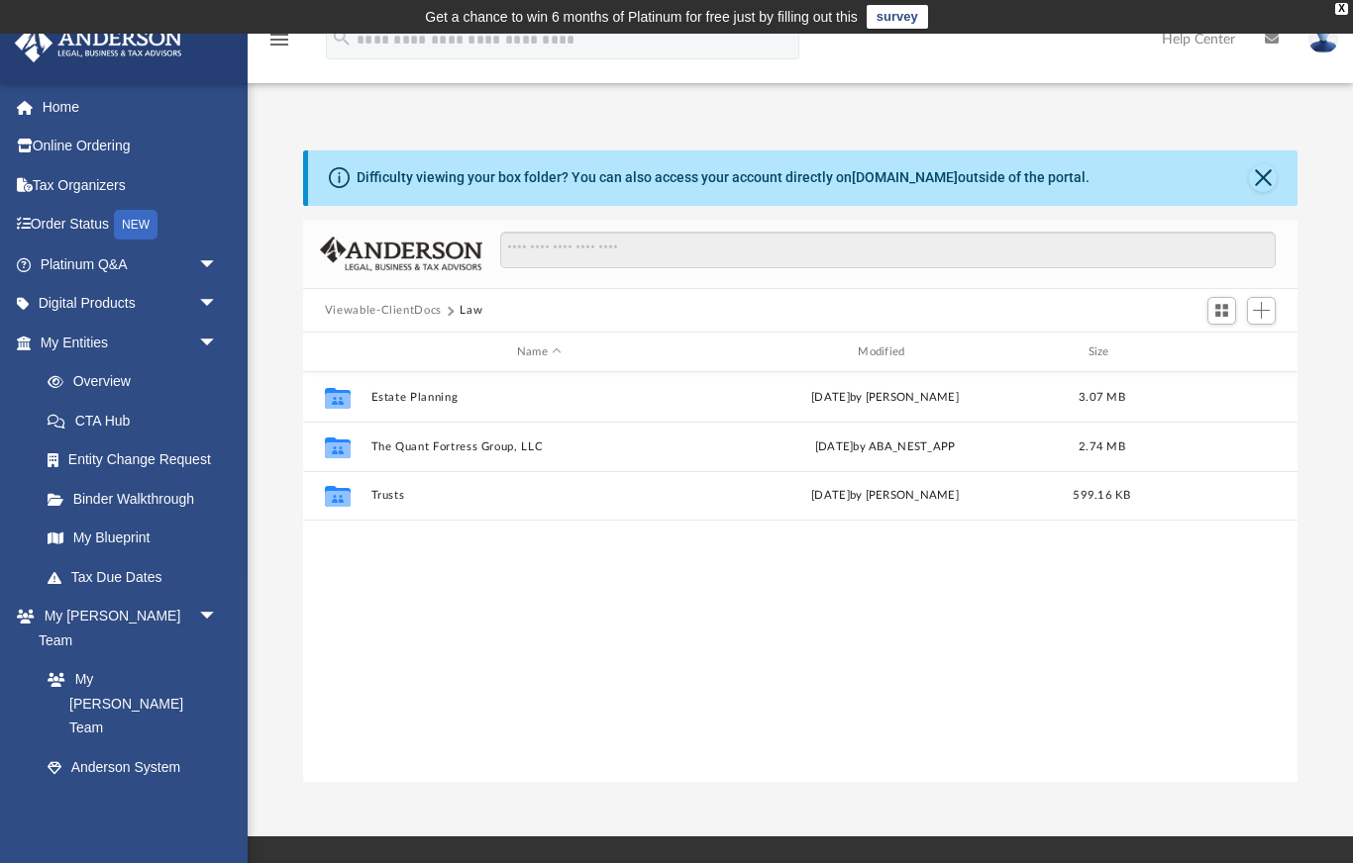
click at [381, 319] on div "Viewable-ClientDocs Law" at bounding box center [800, 311] width 994 height 44
click at [387, 315] on button "Viewable-ClientDocs" at bounding box center [383, 311] width 117 height 18
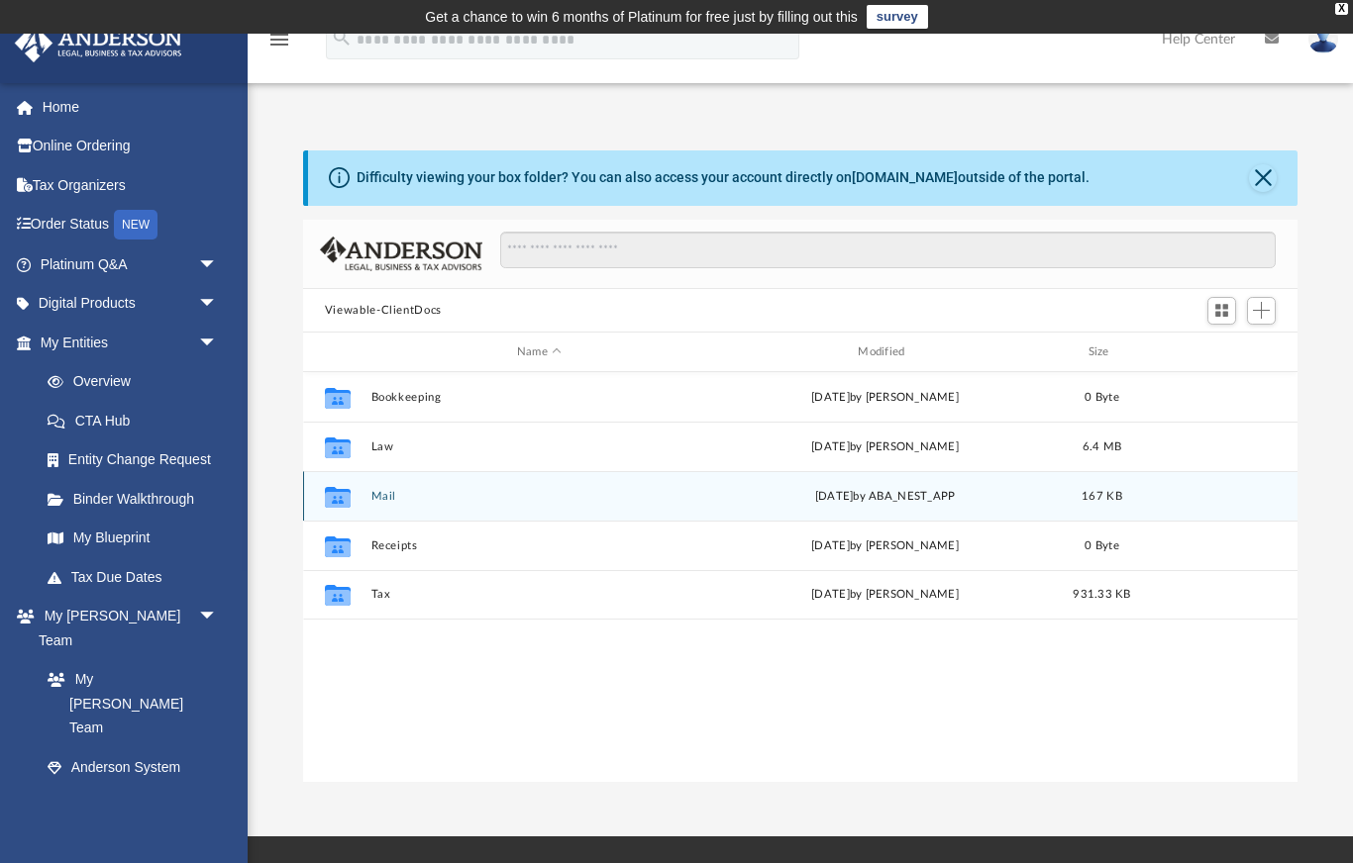
click at [385, 499] on button "Mail" at bounding box center [538, 496] width 337 height 13
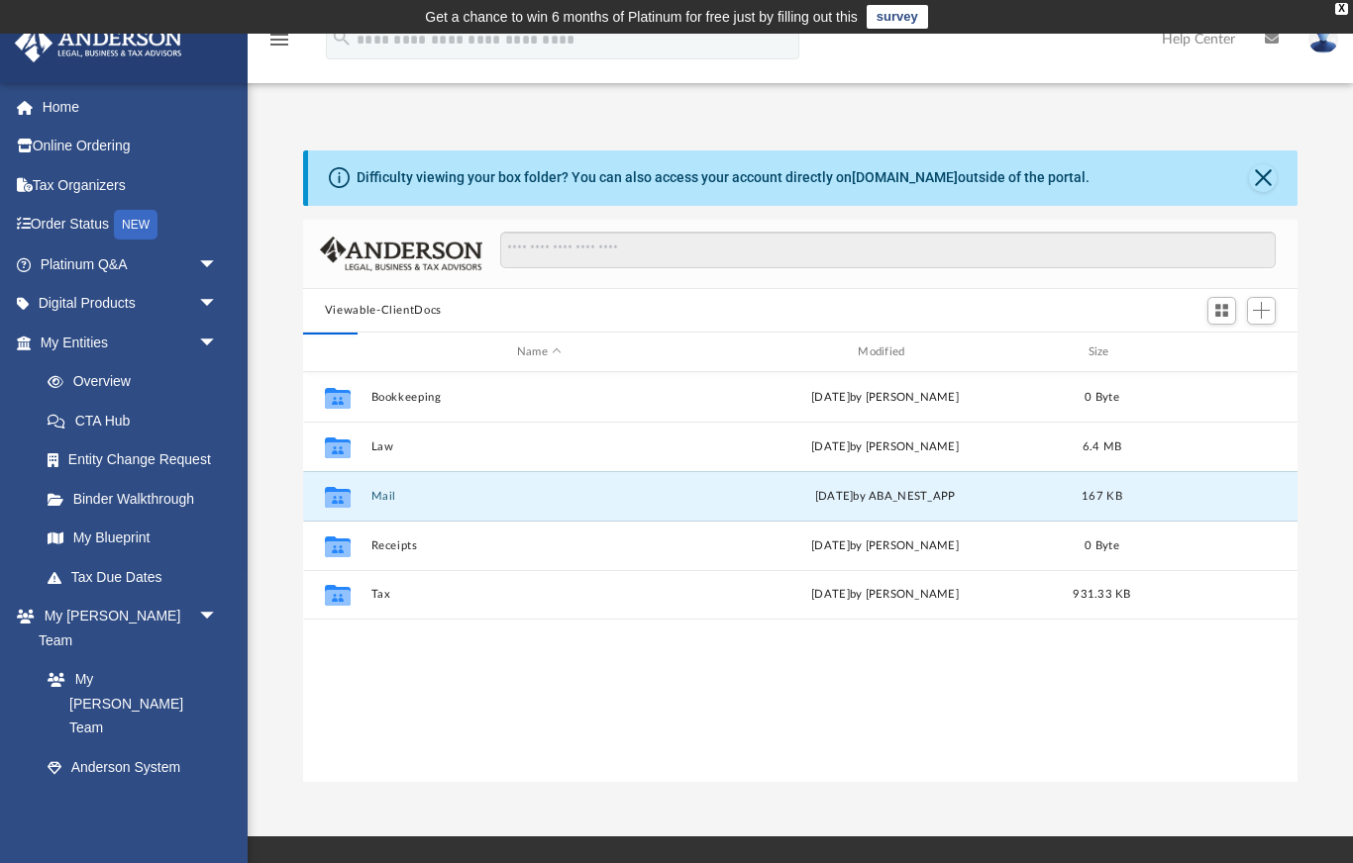
click at [384, 500] on div "Collaborated Folder Bookkeeping [DATE] by [PERSON_NAME] 0 Byte Collaborated Fol…" at bounding box center [800, 577] width 994 height 411
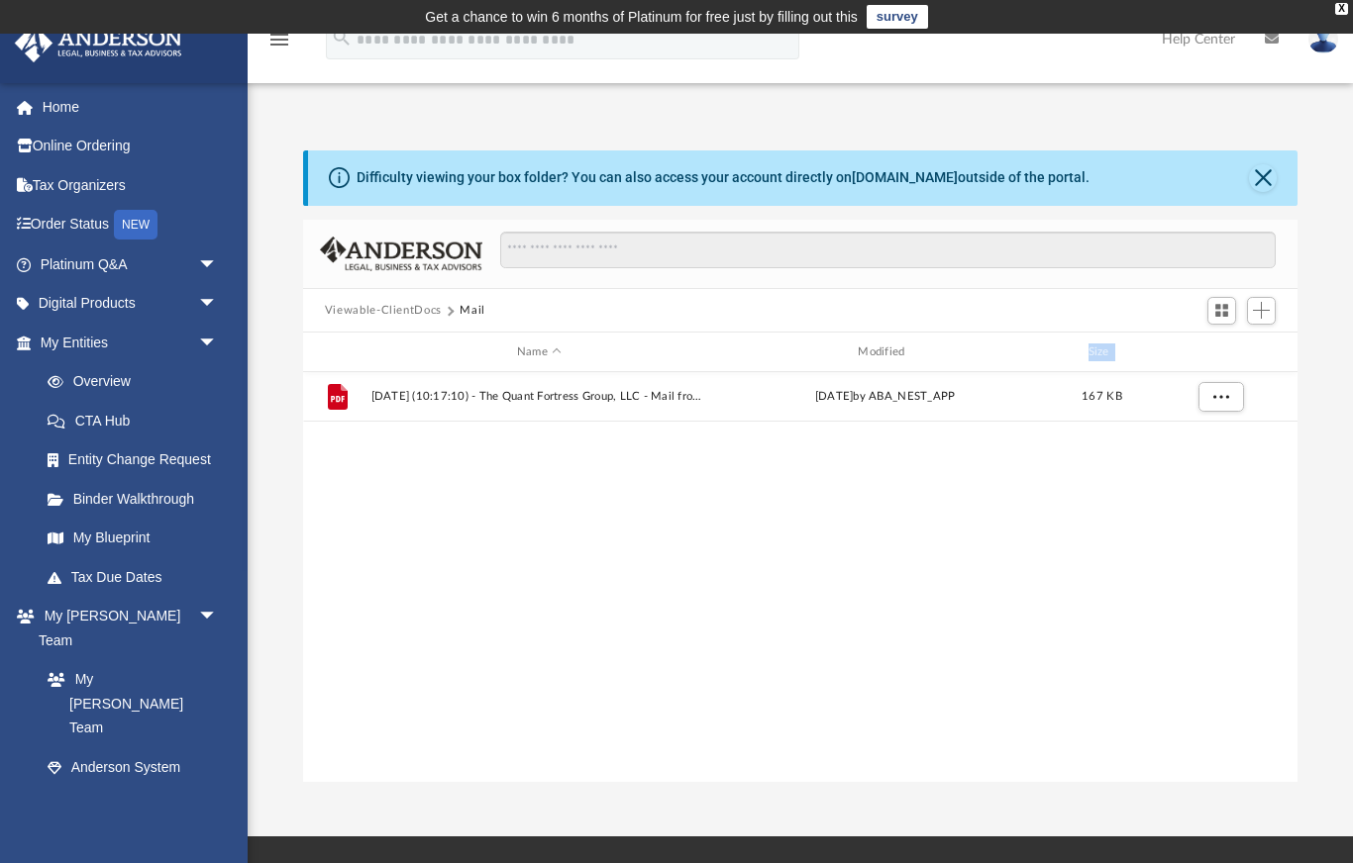
click at [384, 500] on div "File [DATE] (10:17:10) - The Quant Fortress Group, LLC - Mail from Customer Ser…" at bounding box center [800, 577] width 994 height 411
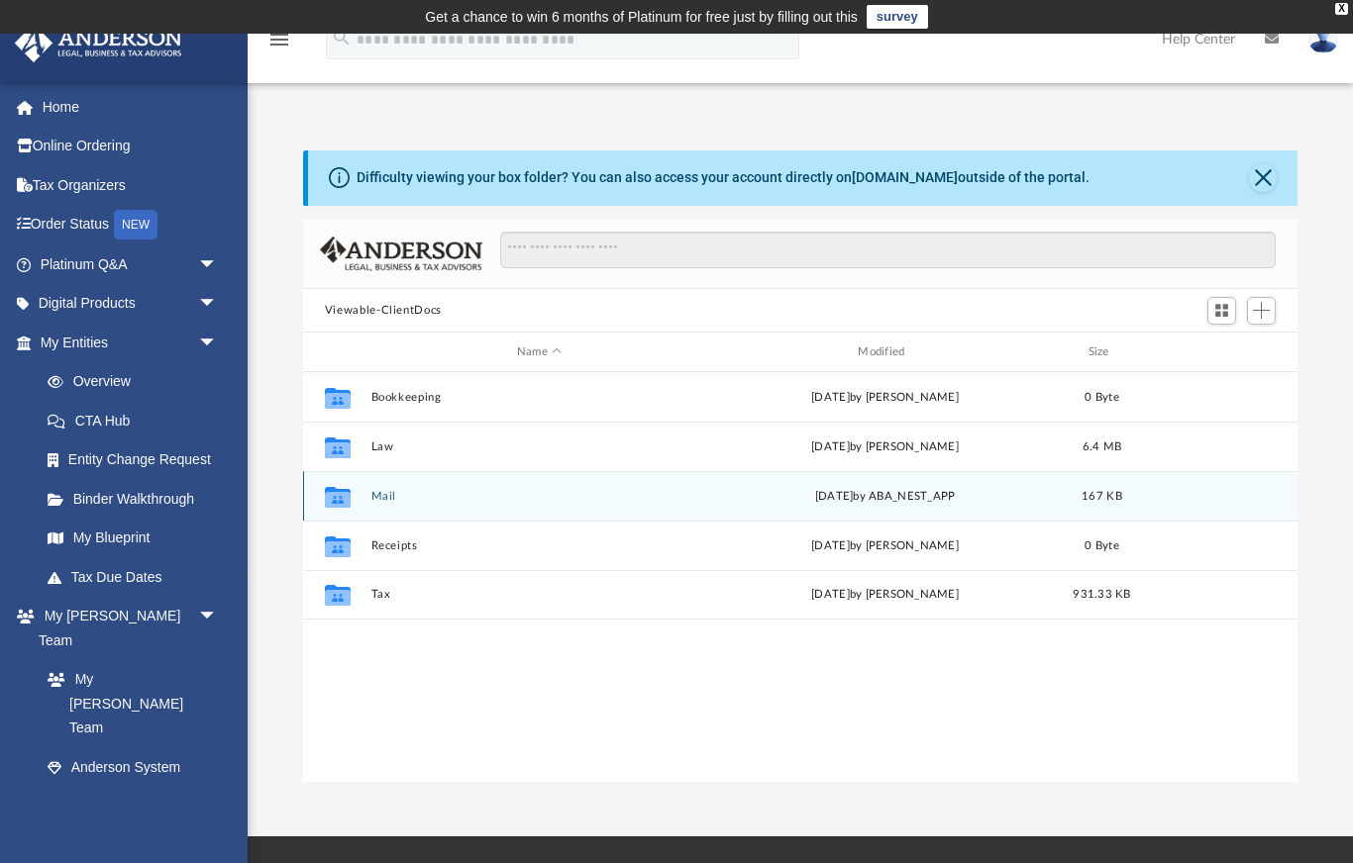
scroll to position [451, 995]
